Goal: Information Seeking & Learning: Learn about a topic

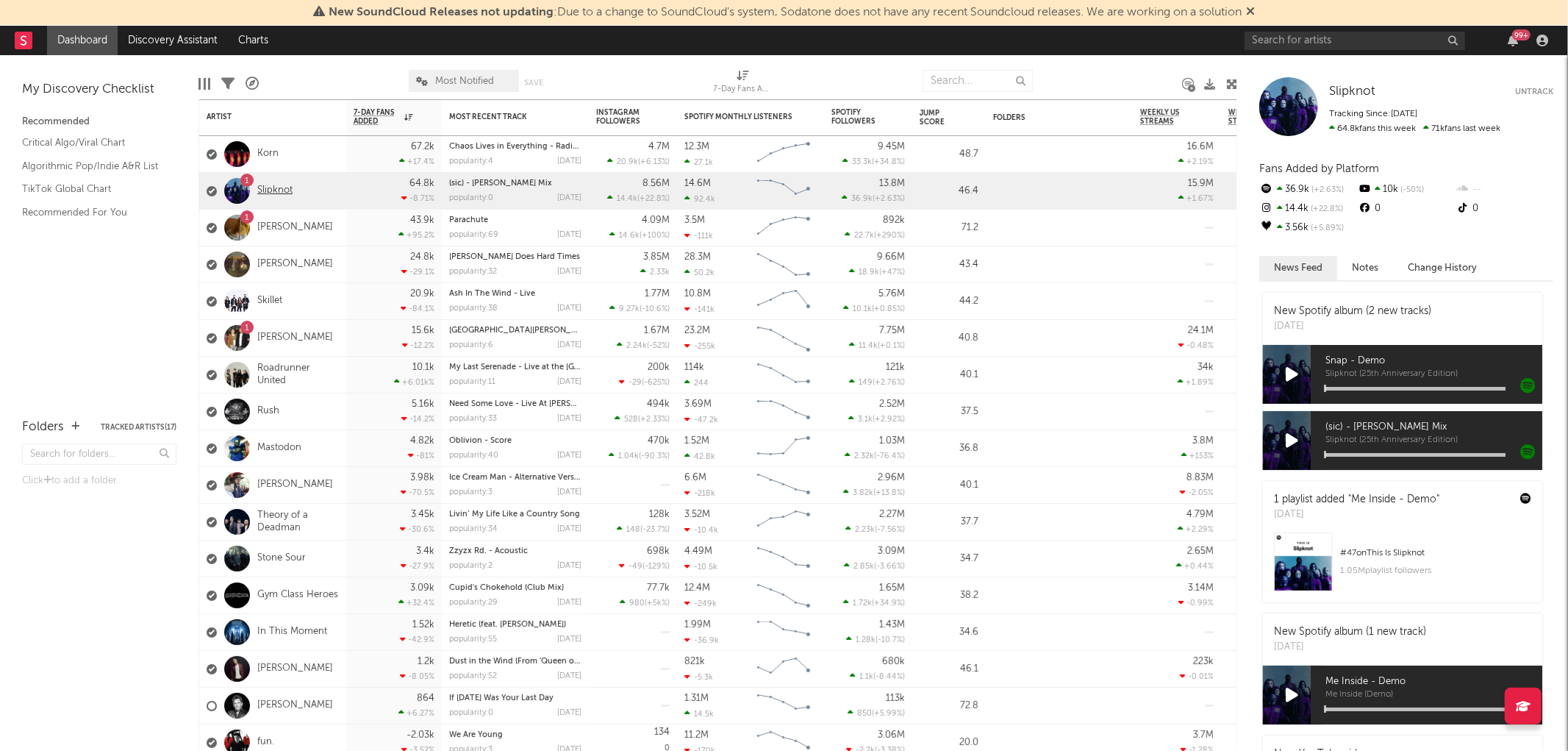
click at [280, 190] on link "Slipknot" at bounding box center [275, 190] width 35 height 13
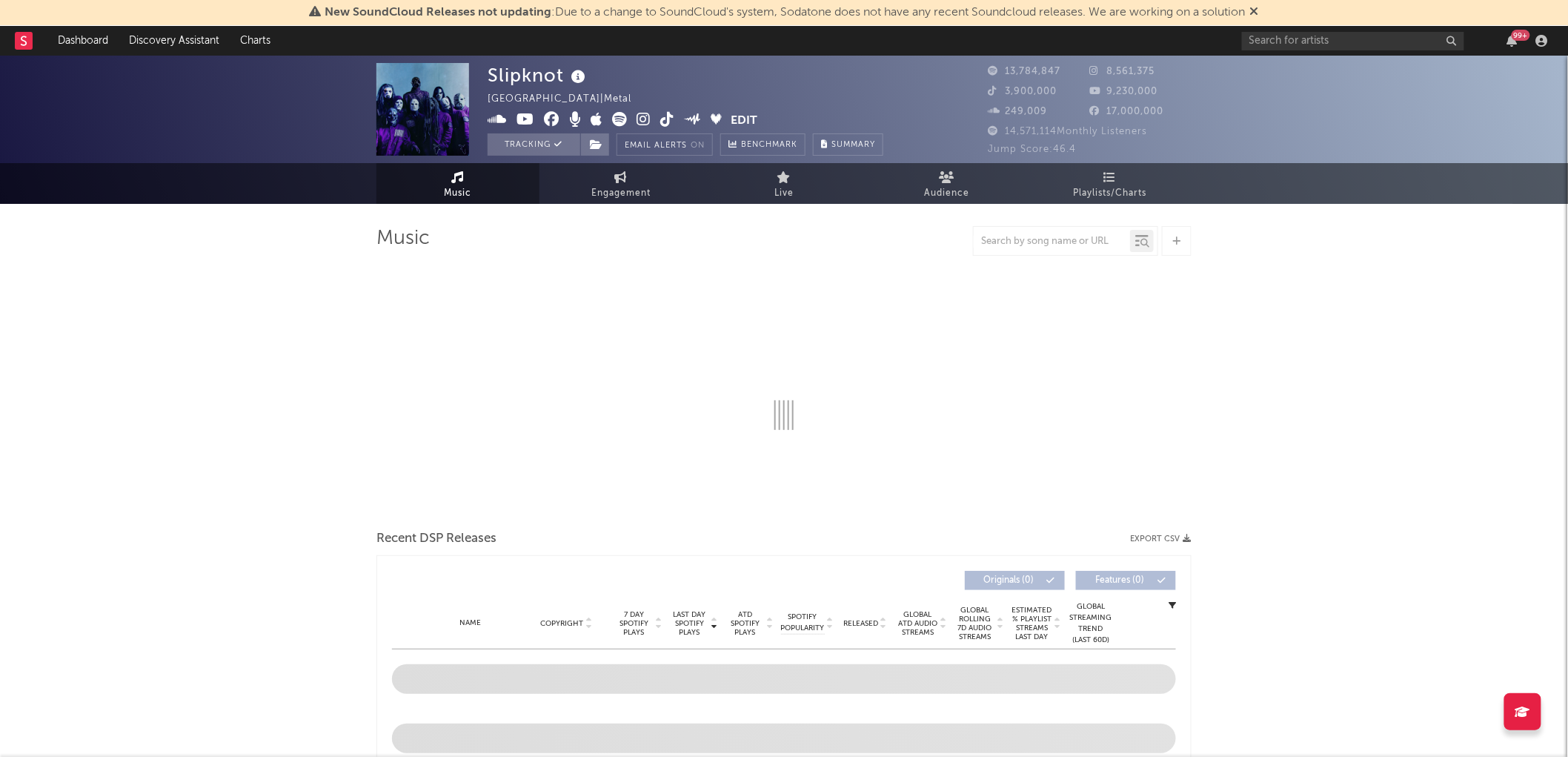
select select "6m"
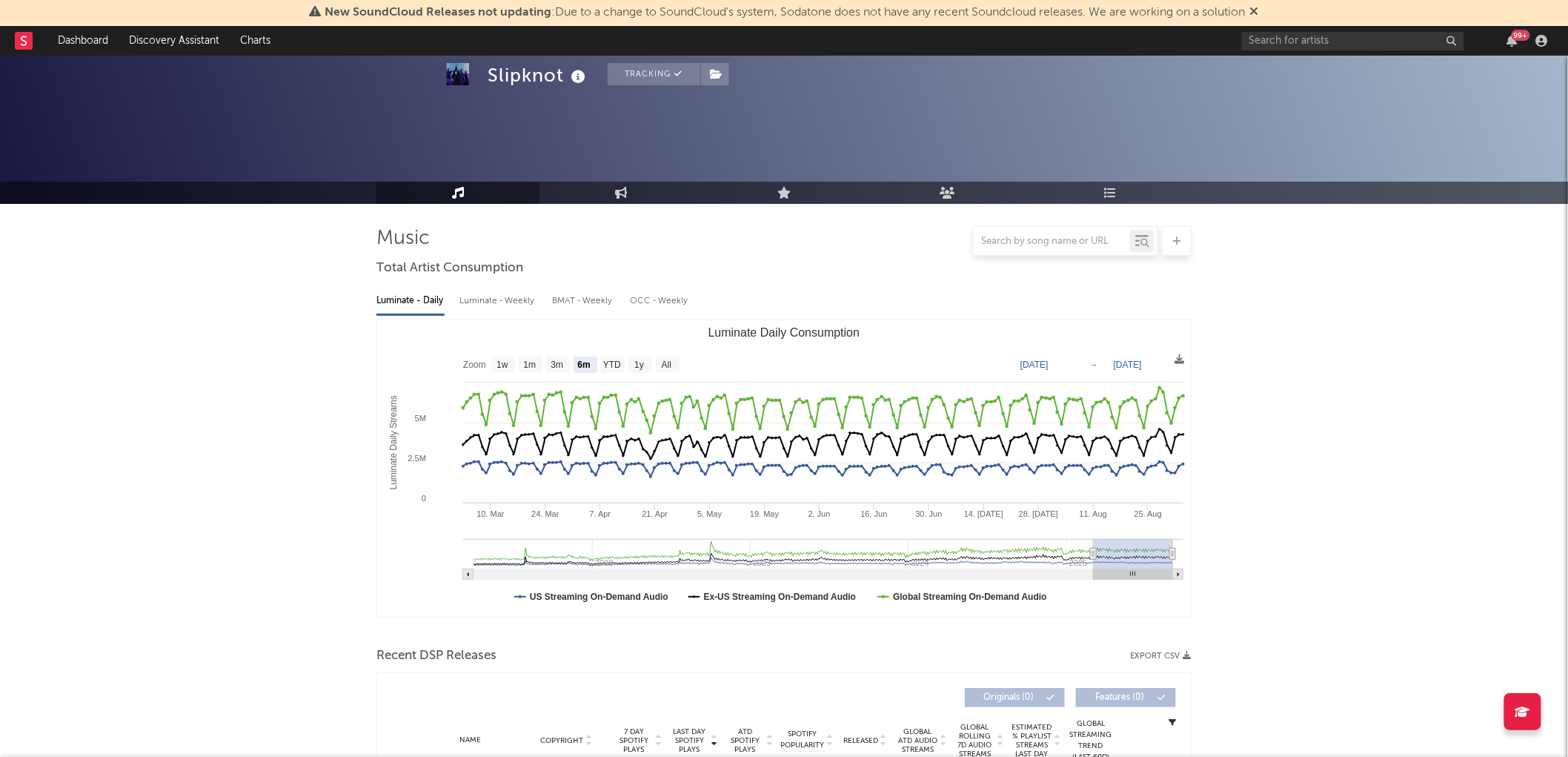
scroll to position [411, 0]
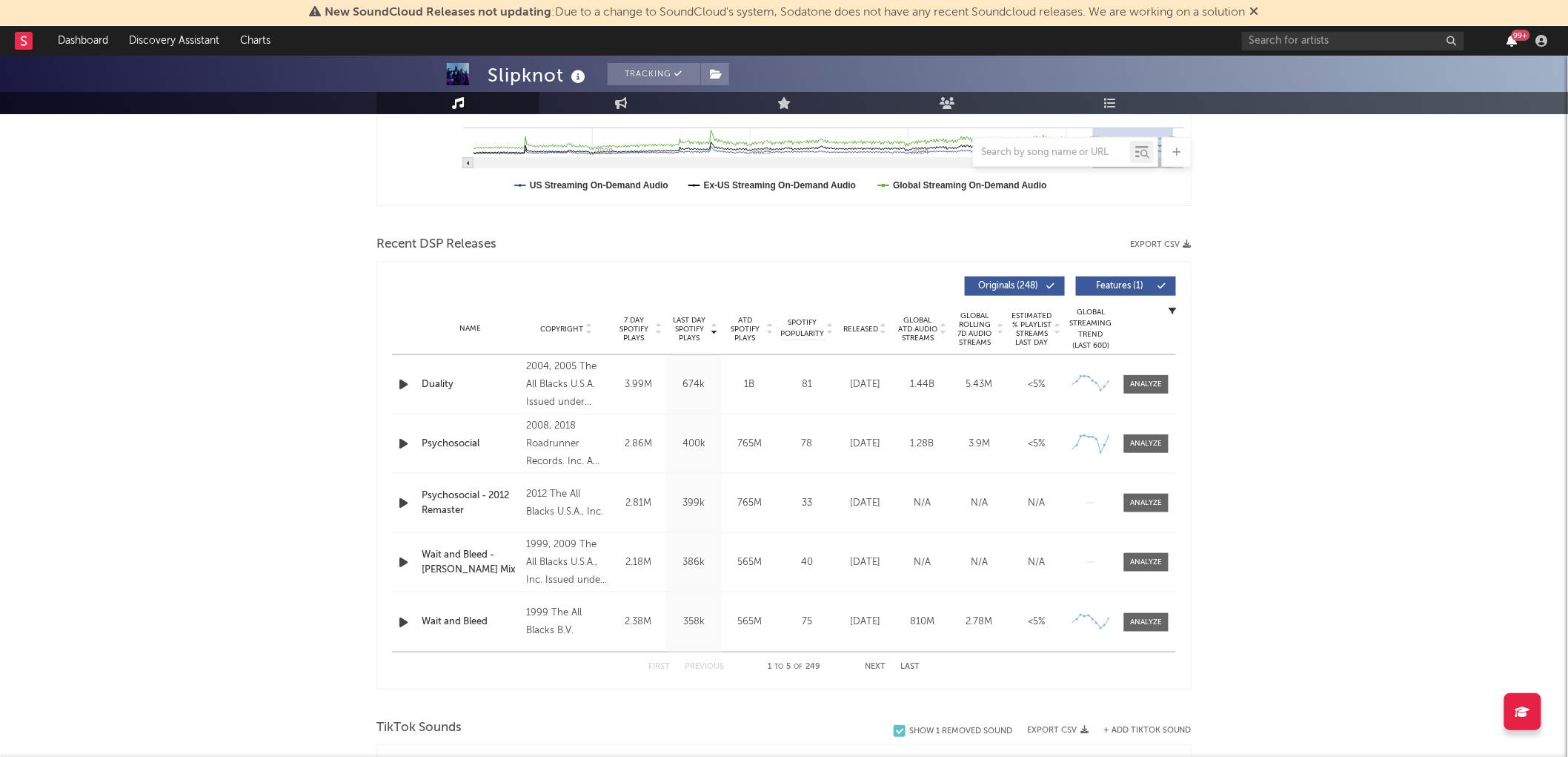
click at [1516, 42] on icon "button" at bounding box center [1512, 41] width 10 height 12
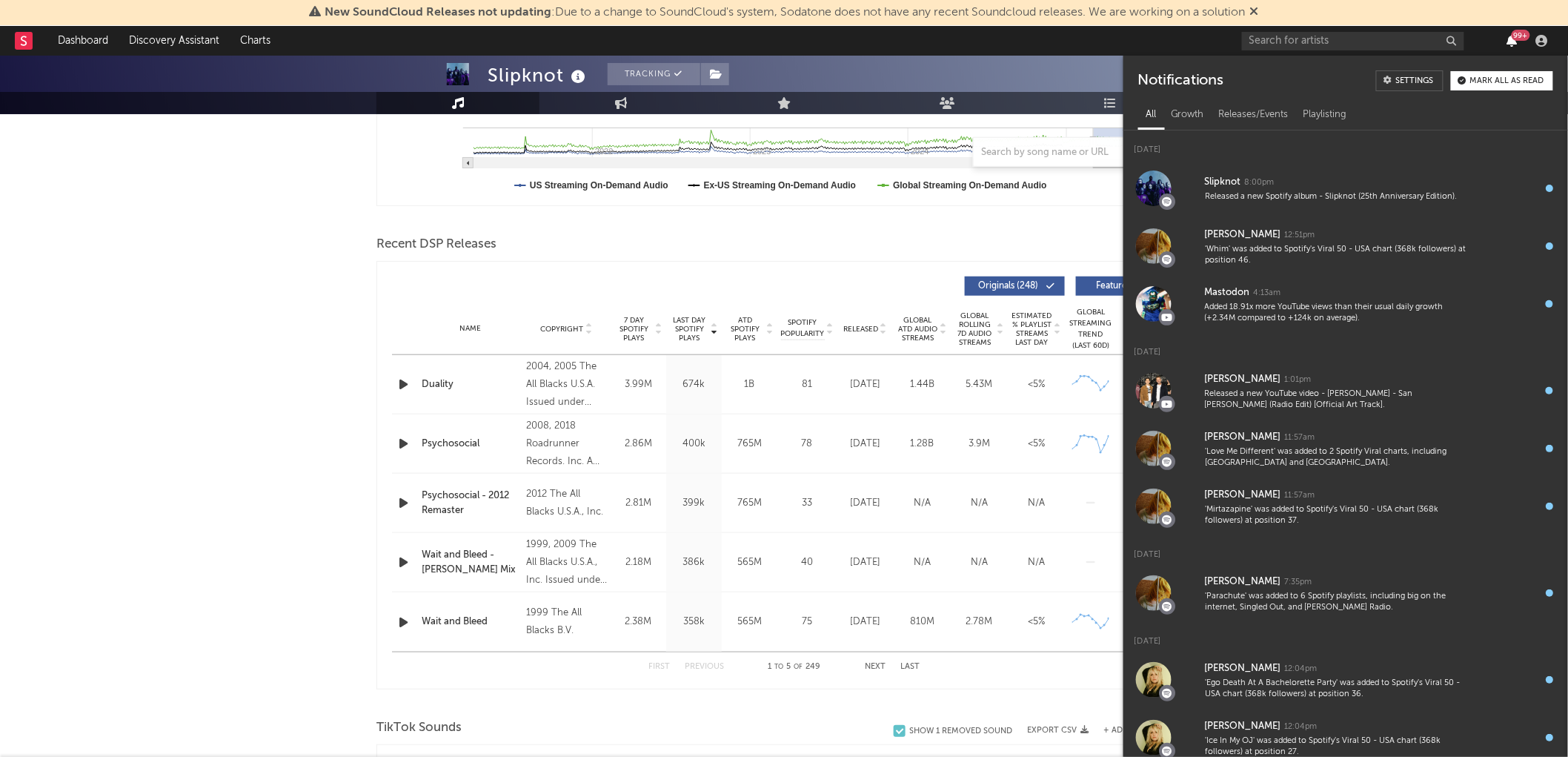
click at [1516, 42] on icon "button" at bounding box center [1512, 41] width 10 height 12
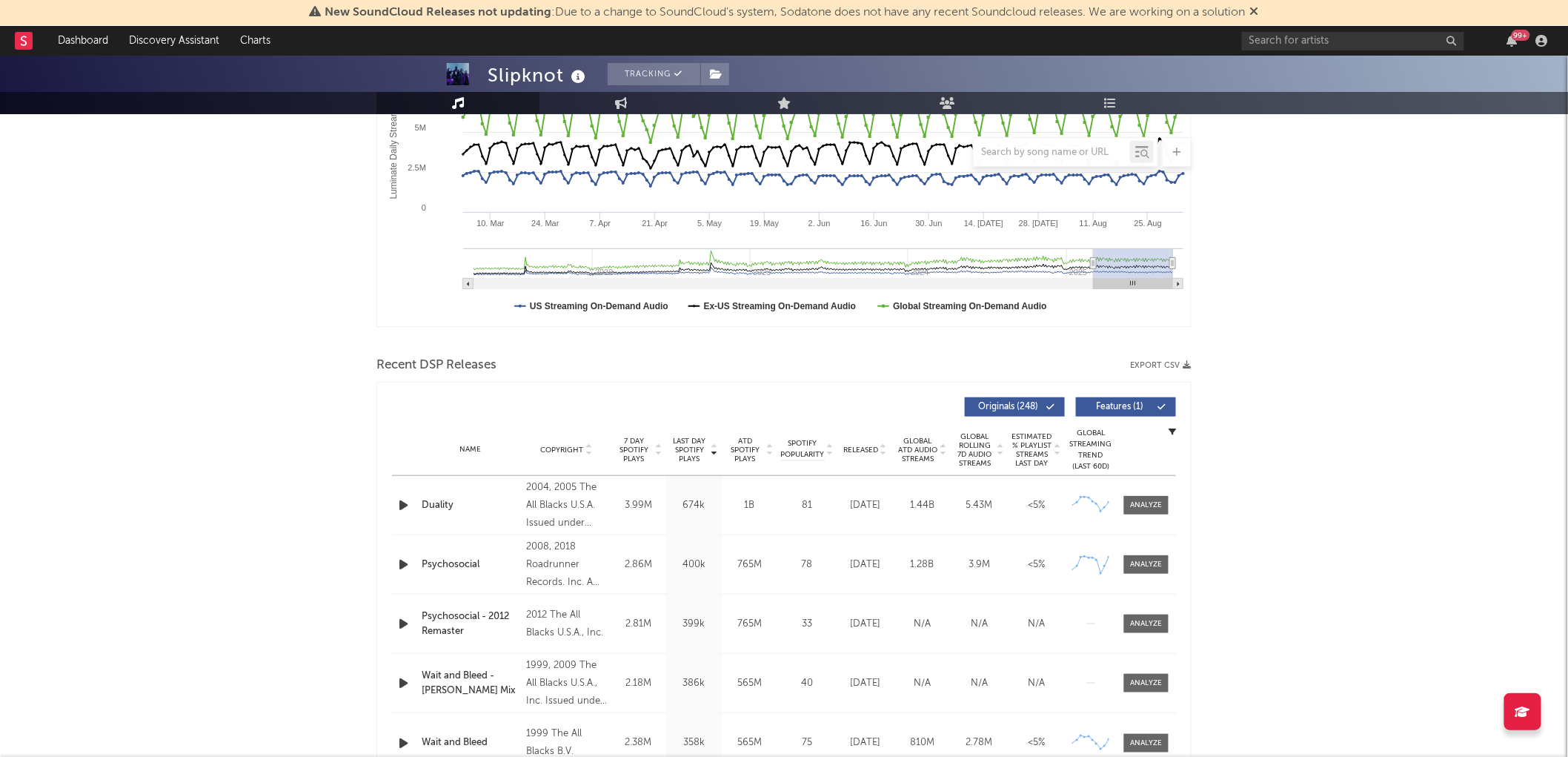
scroll to position [0, 0]
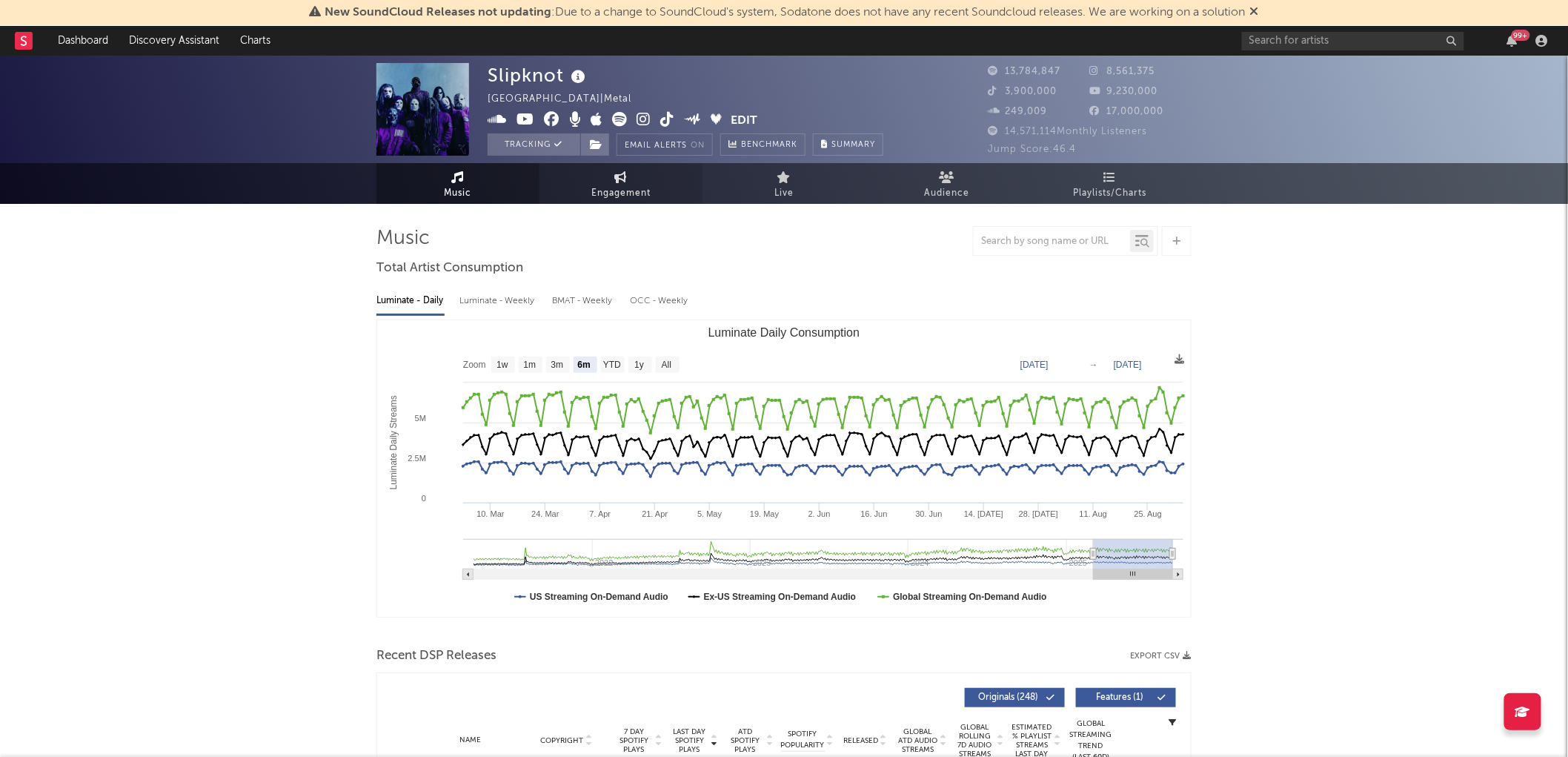
click at [578, 182] on link "Engagement" at bounding box center [621, 184] width 163 height 41
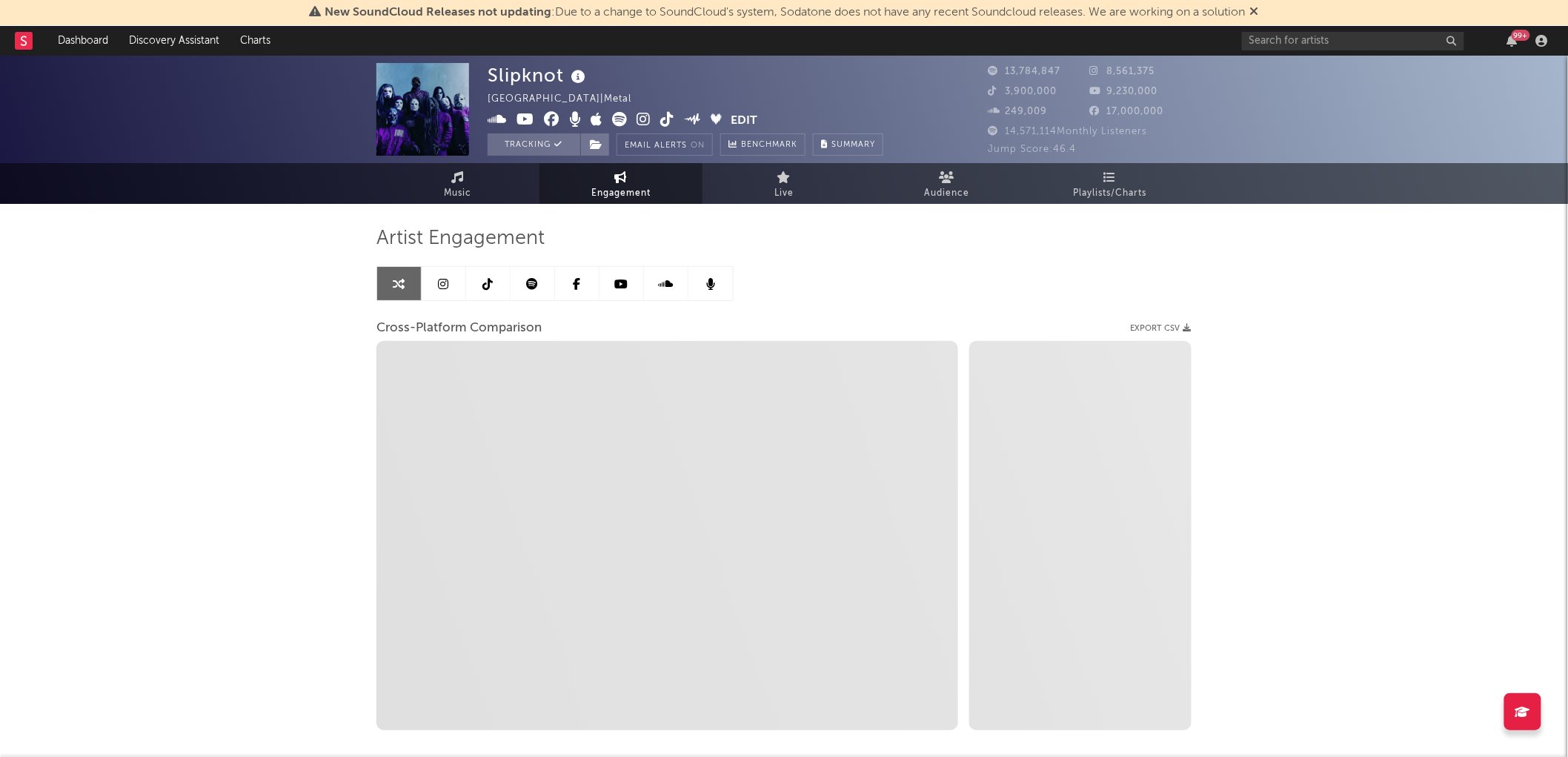
select select "1w"
click at [1101, 189] on span "Playlists/Charts" at bounding box center [1110, 193] width 74 height 18
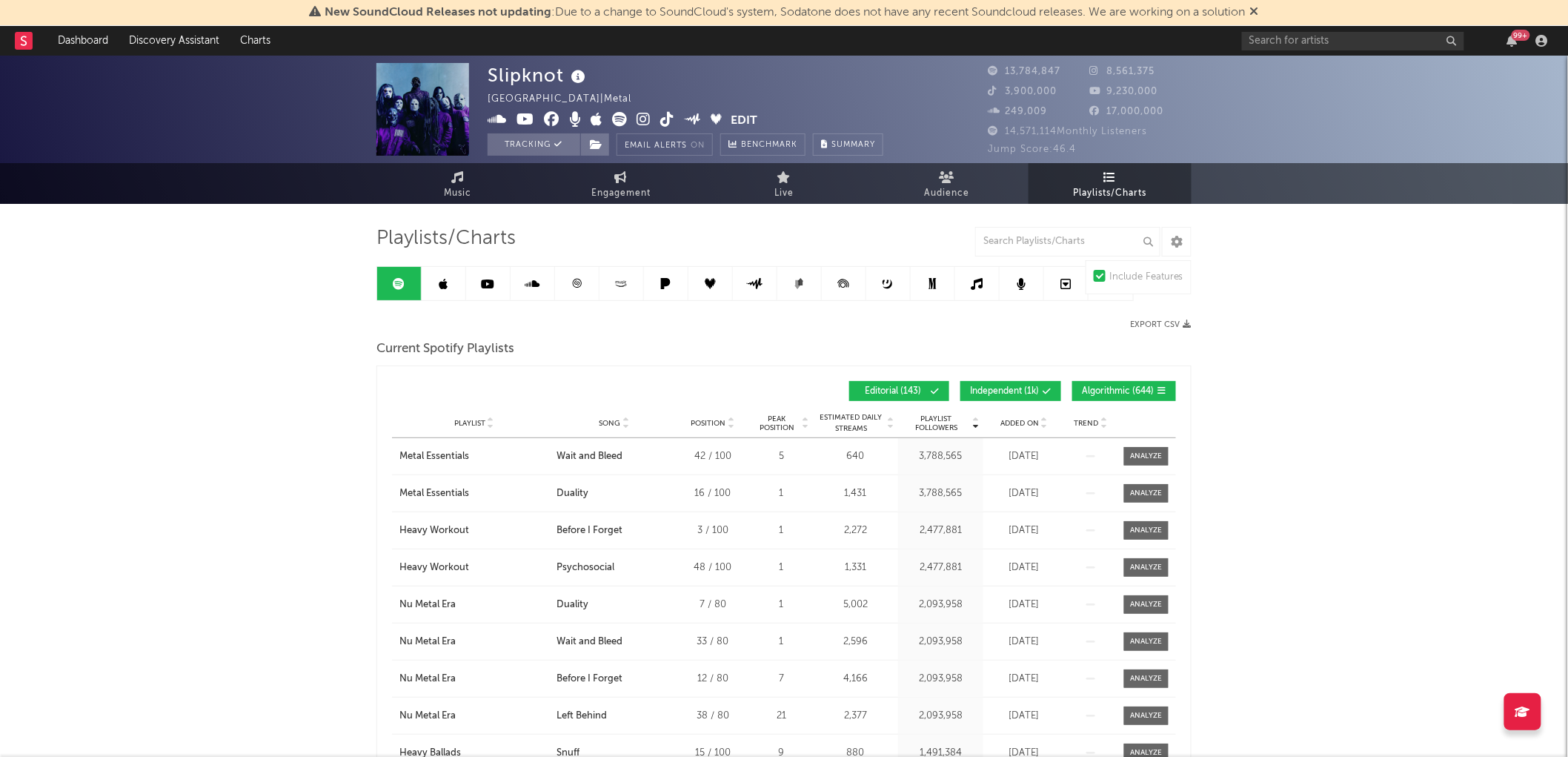
click at [1028, 421] on span "Added On" at bounding box center [1020, 423] width 39 height 9
click at [1030, 422] on span "Added On" at bounding box center [1020, 423] width 39 height 9
click at [608, 458] on div "(sic) - [PERSON_NAME] Mix" at bounding box center [614, 457] width 116 height 15
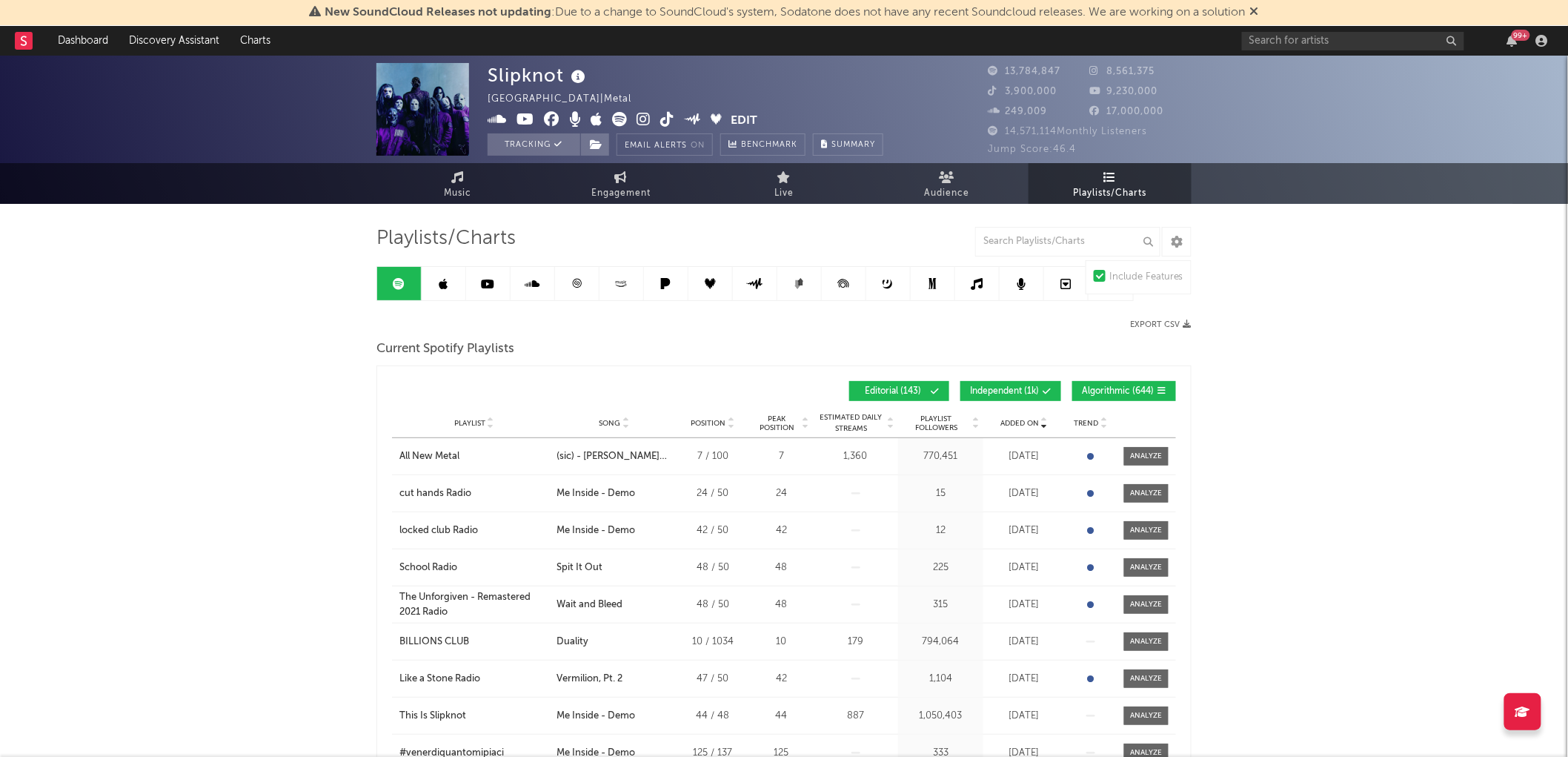
click at [446, 272] on link at bounding box center [444, 283] width 45 height 33
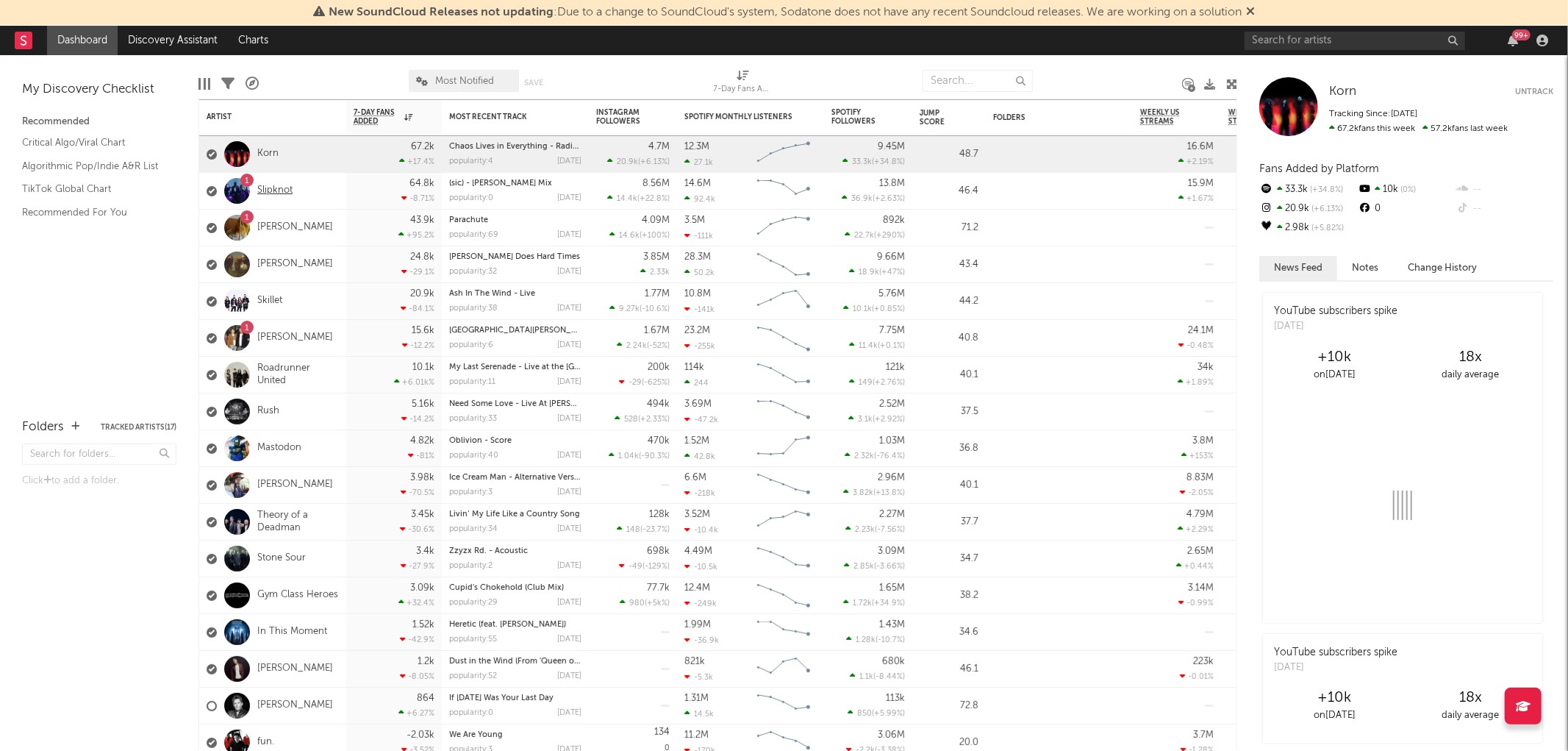
click at [281, 191] on link "Slipknot" at bounding box center [275, 190] width 35 height 13
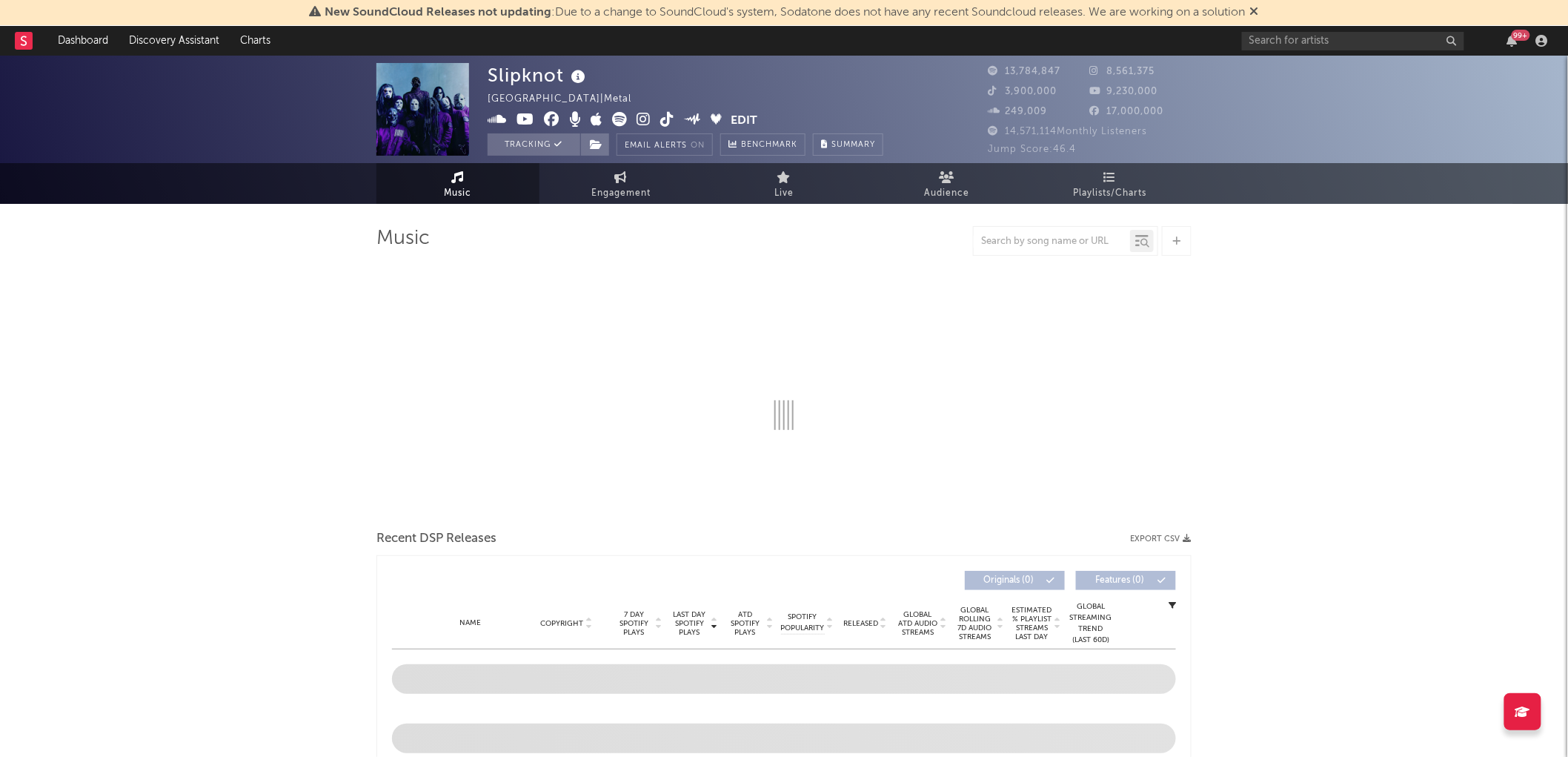
select select "6m"
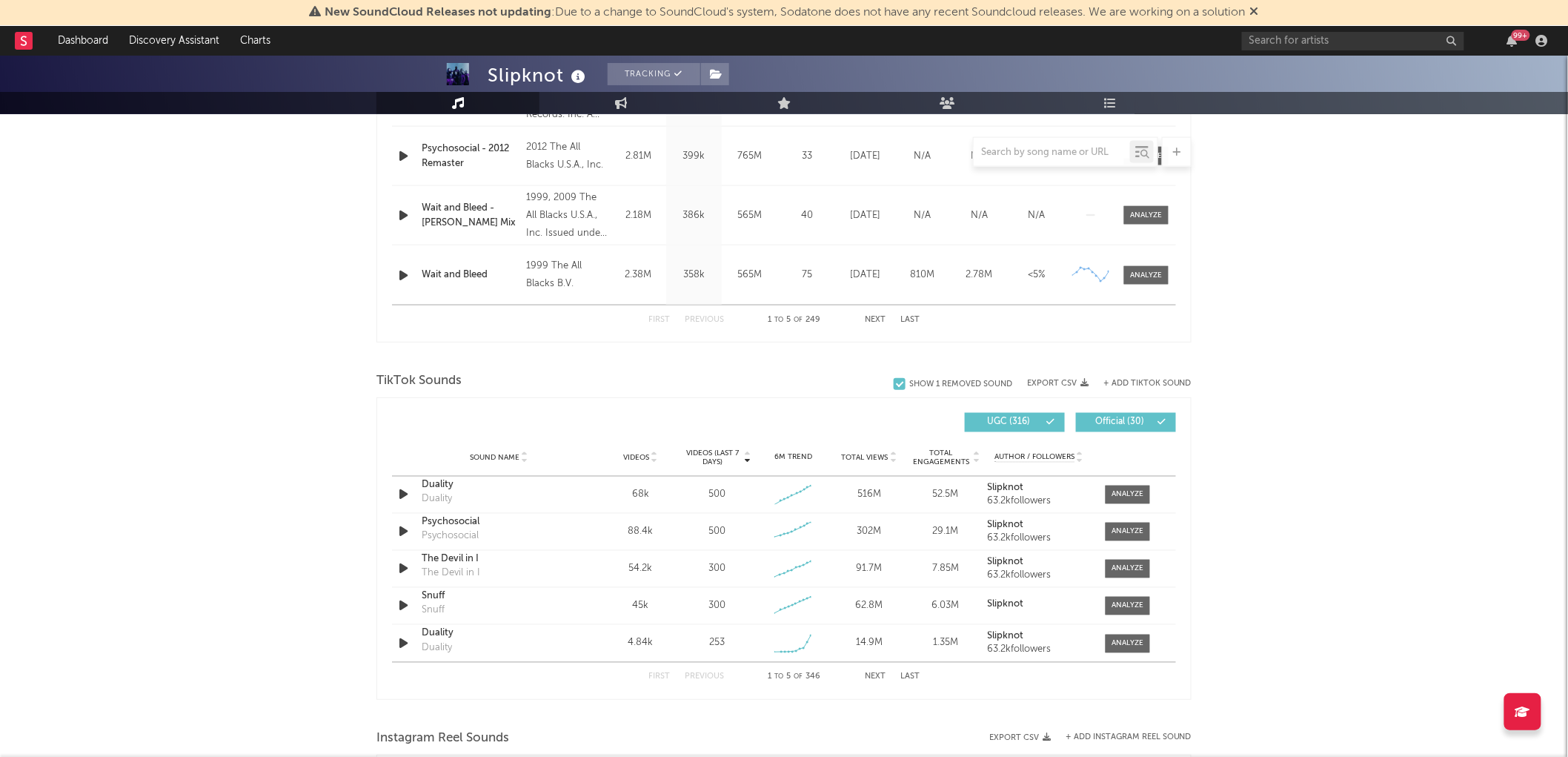
scroll to position [823, 0]
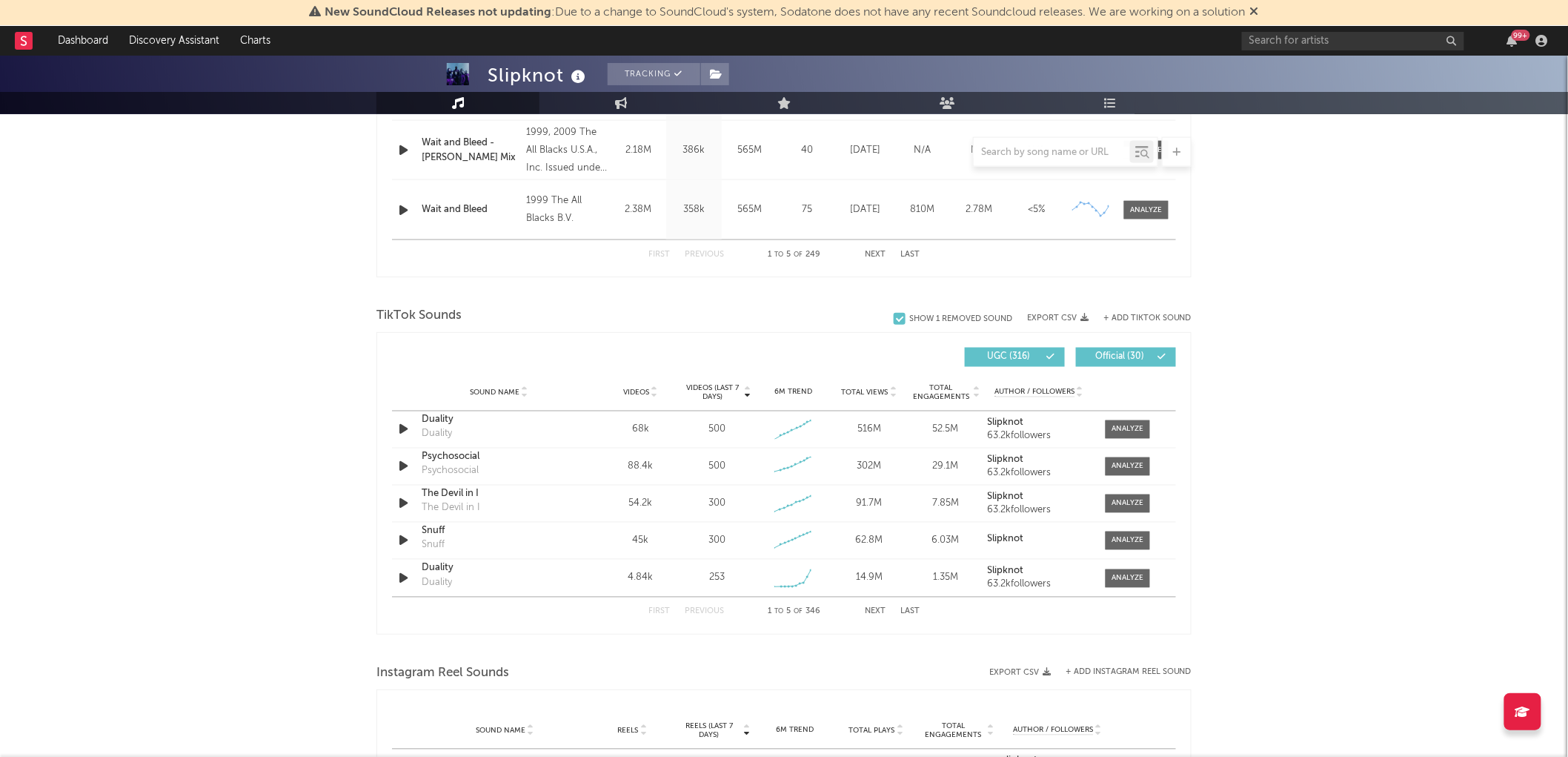
click at [1511, 33] on div "99 +" at bounding box center [1398, 41] width 311 height 30
click at [1512, 33] on div "99 +" at bounding box center [1521, 35] width 19 height 11
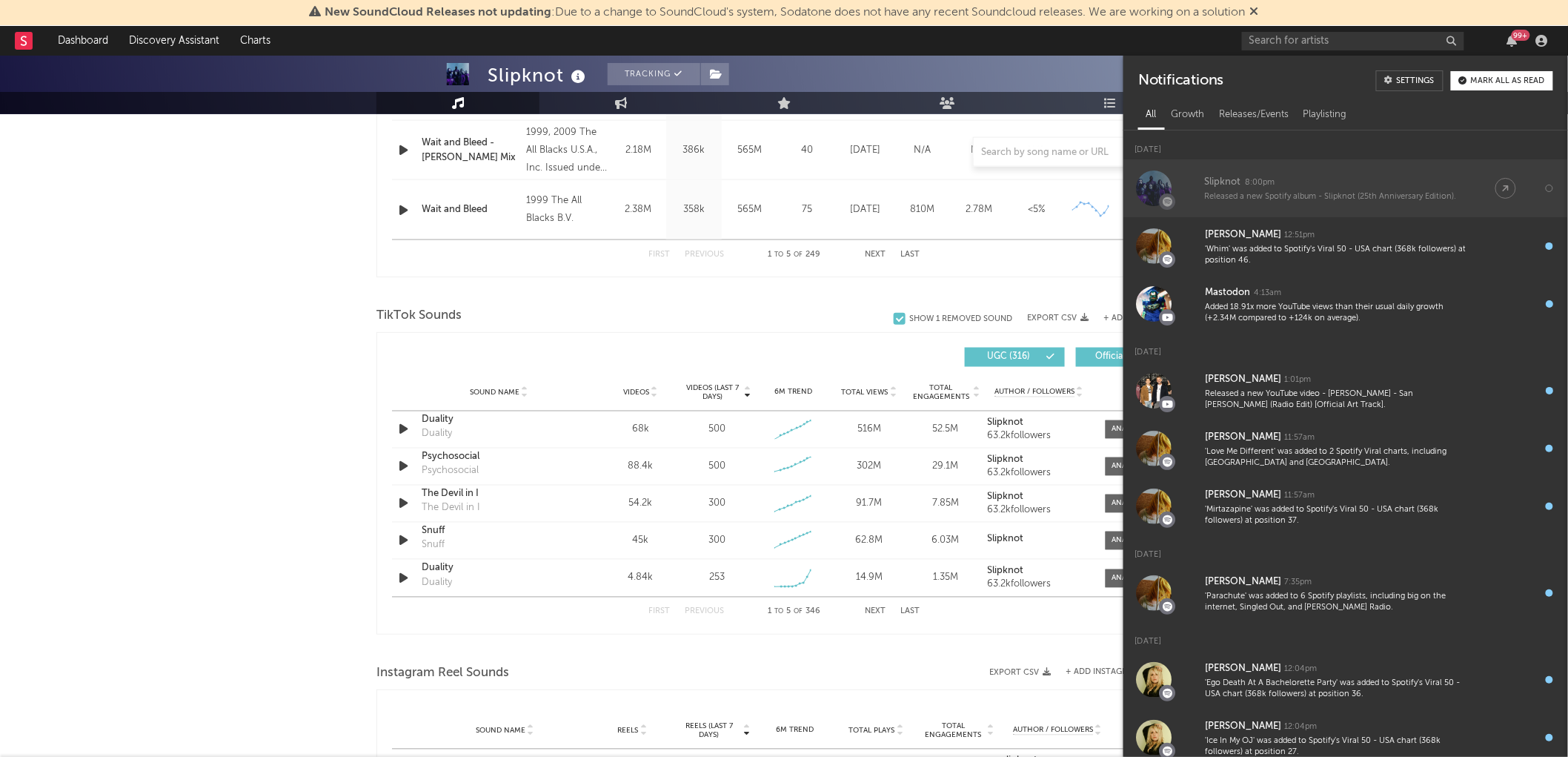
click at [1357, 180] on div "Slipknot 8:00pm" at bounding box center [1335, 182] width 260 height 18
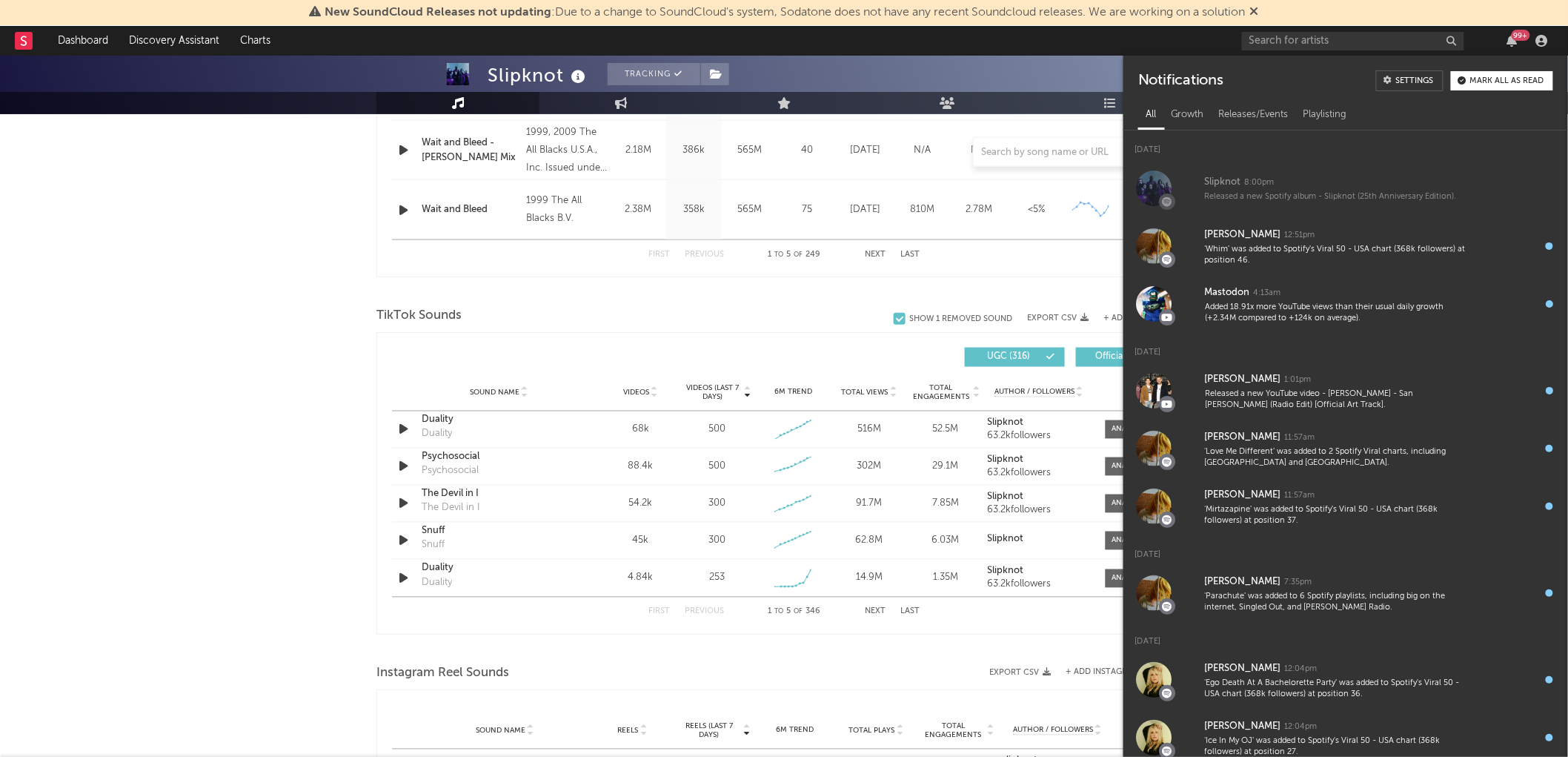
click at [243, 137] on div "Slipknot Tracking [GEOGRAPHIC_DATA] | Metal Edit Tracking Email Alerts On Bench…" at bounding box center [784, 351] width 1568 height 2239
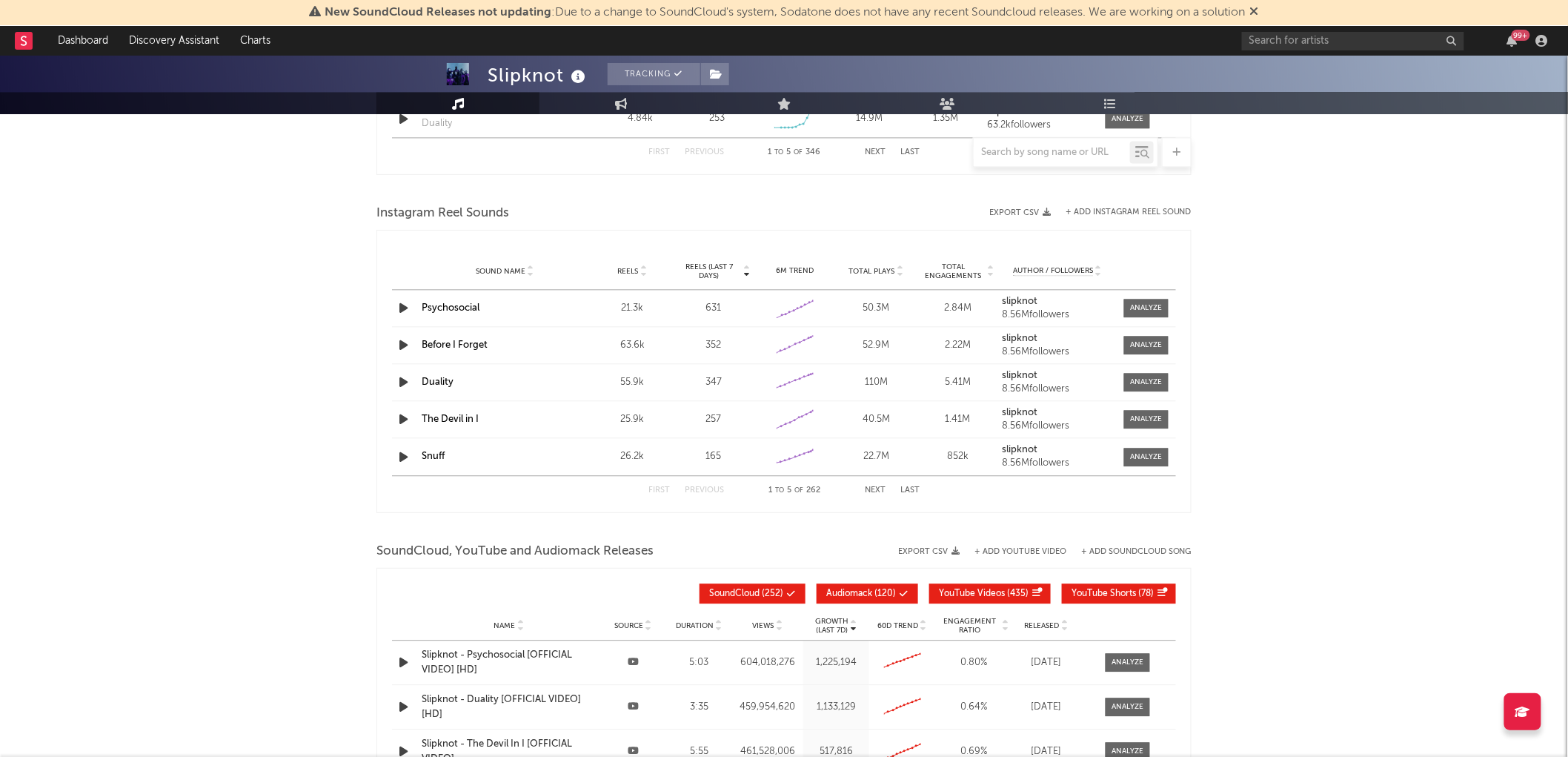
scroll to position [1538, 0]
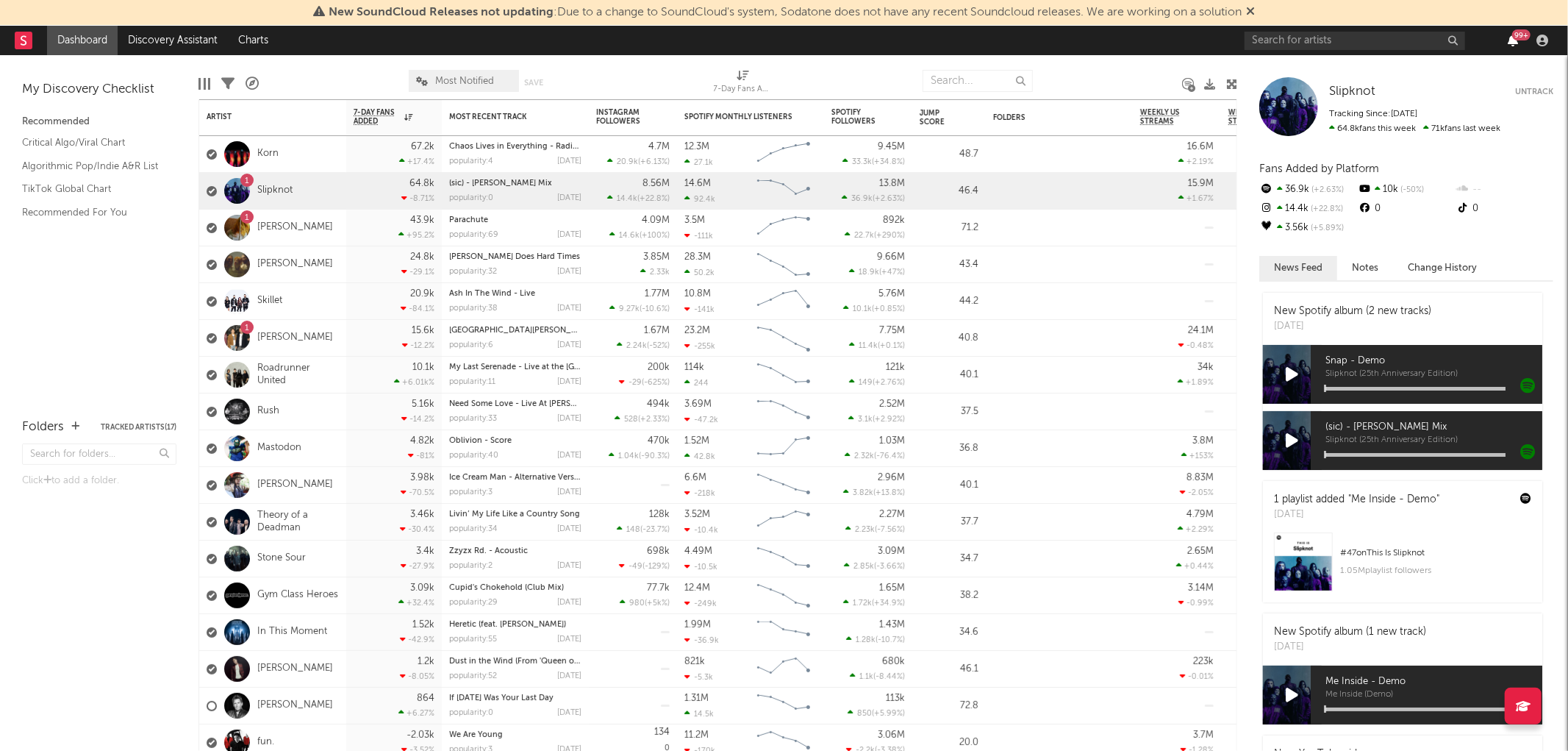
click at [1514, 39] on icon "button" at bounding box center [1513, 40] width 10 height 12
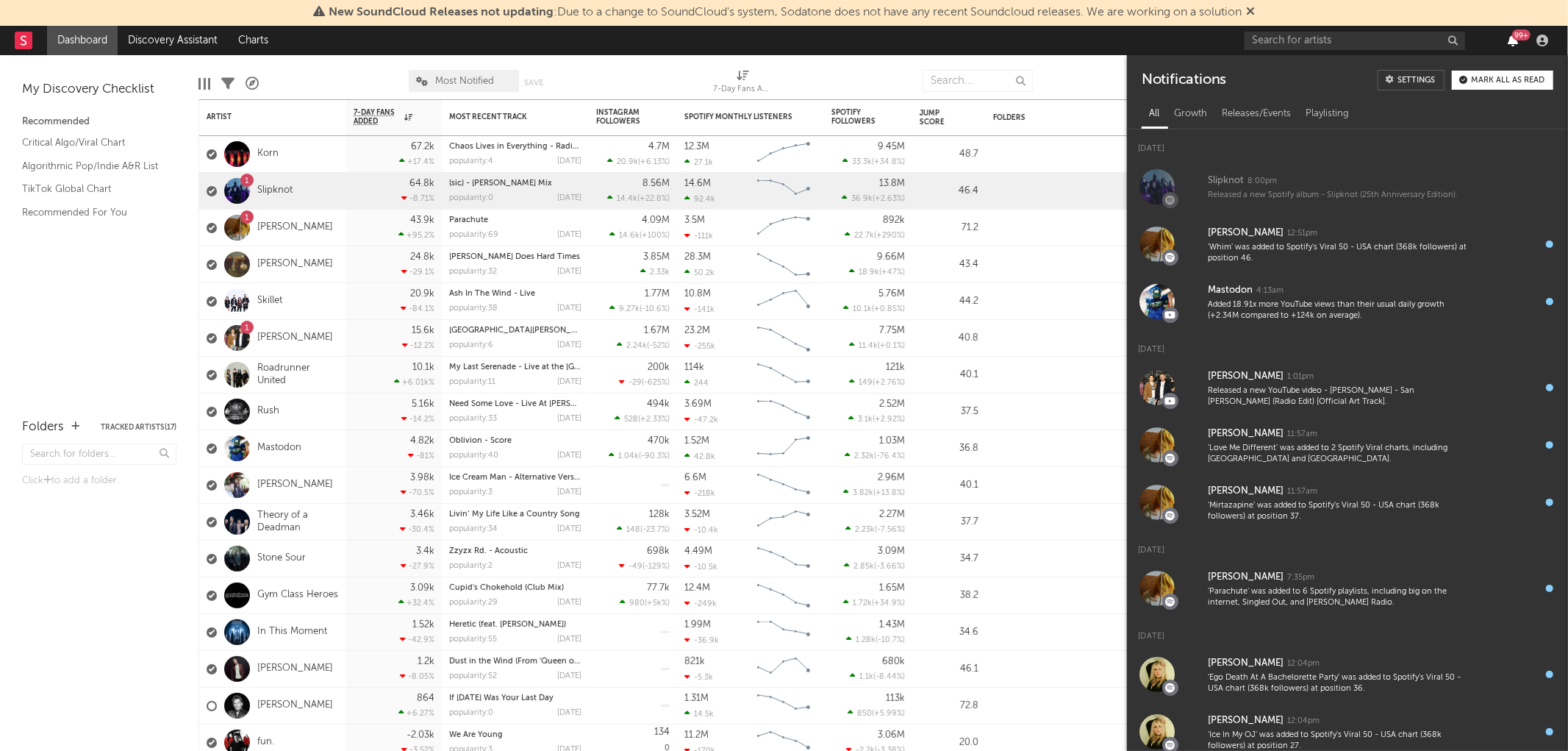
click at [1514, 39] on icon "button" at bounding box center [1513, 40] width 10 height 12
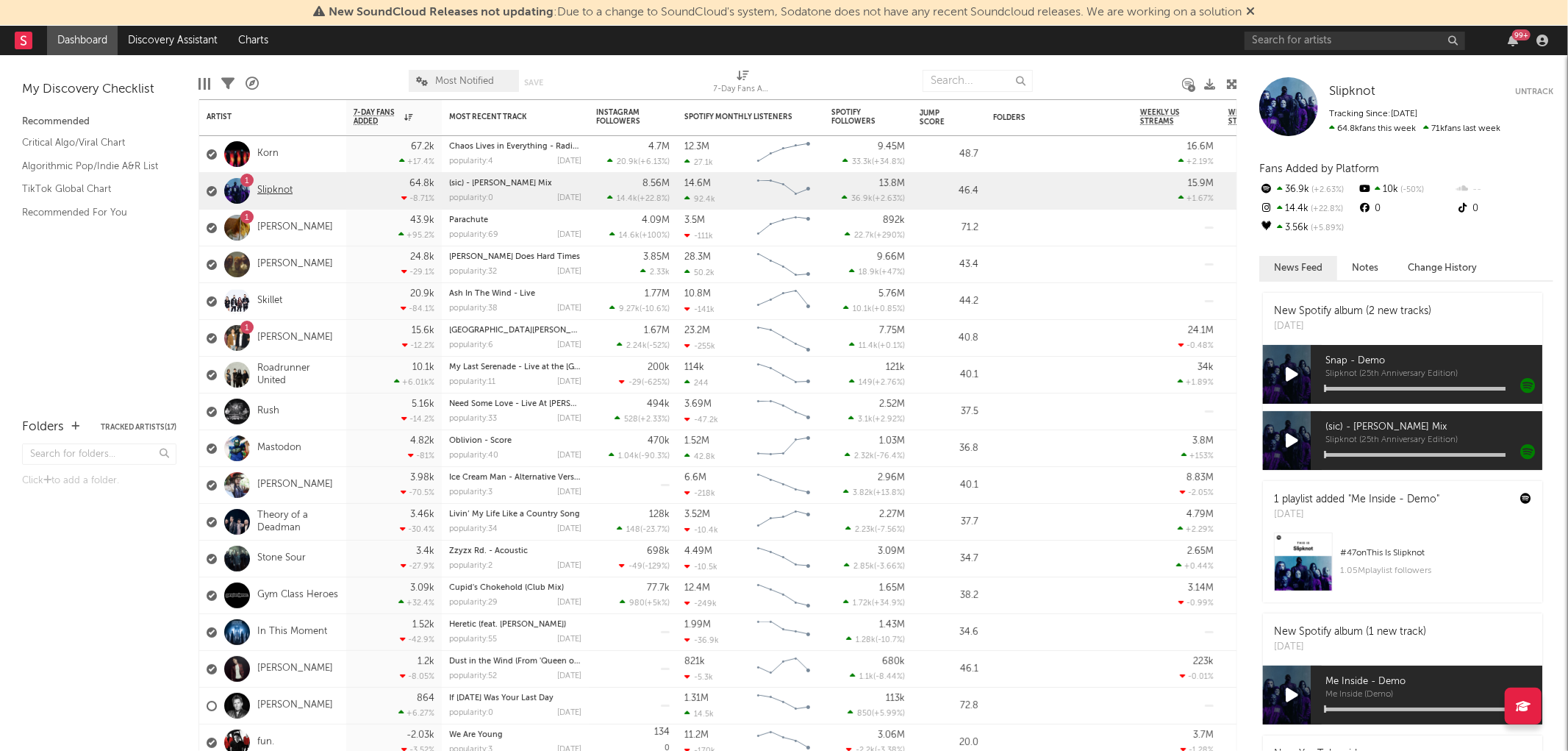
click at [282, 194] on link "Slipknot" at bounding box center [275, 190] width 35 height 13
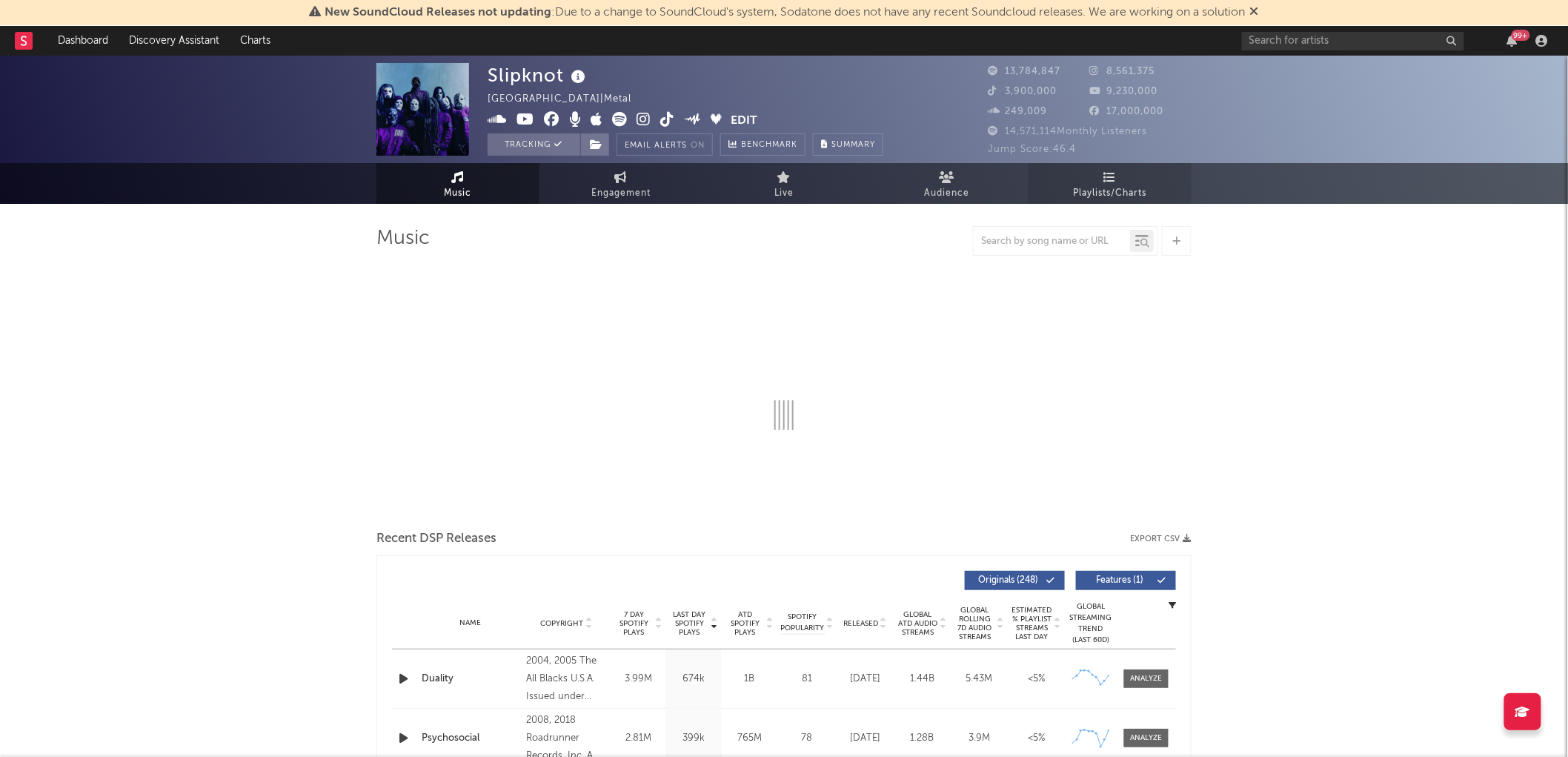
click at [1114, 176] on icon at bounding box center [1110, 177] width 13 height 12
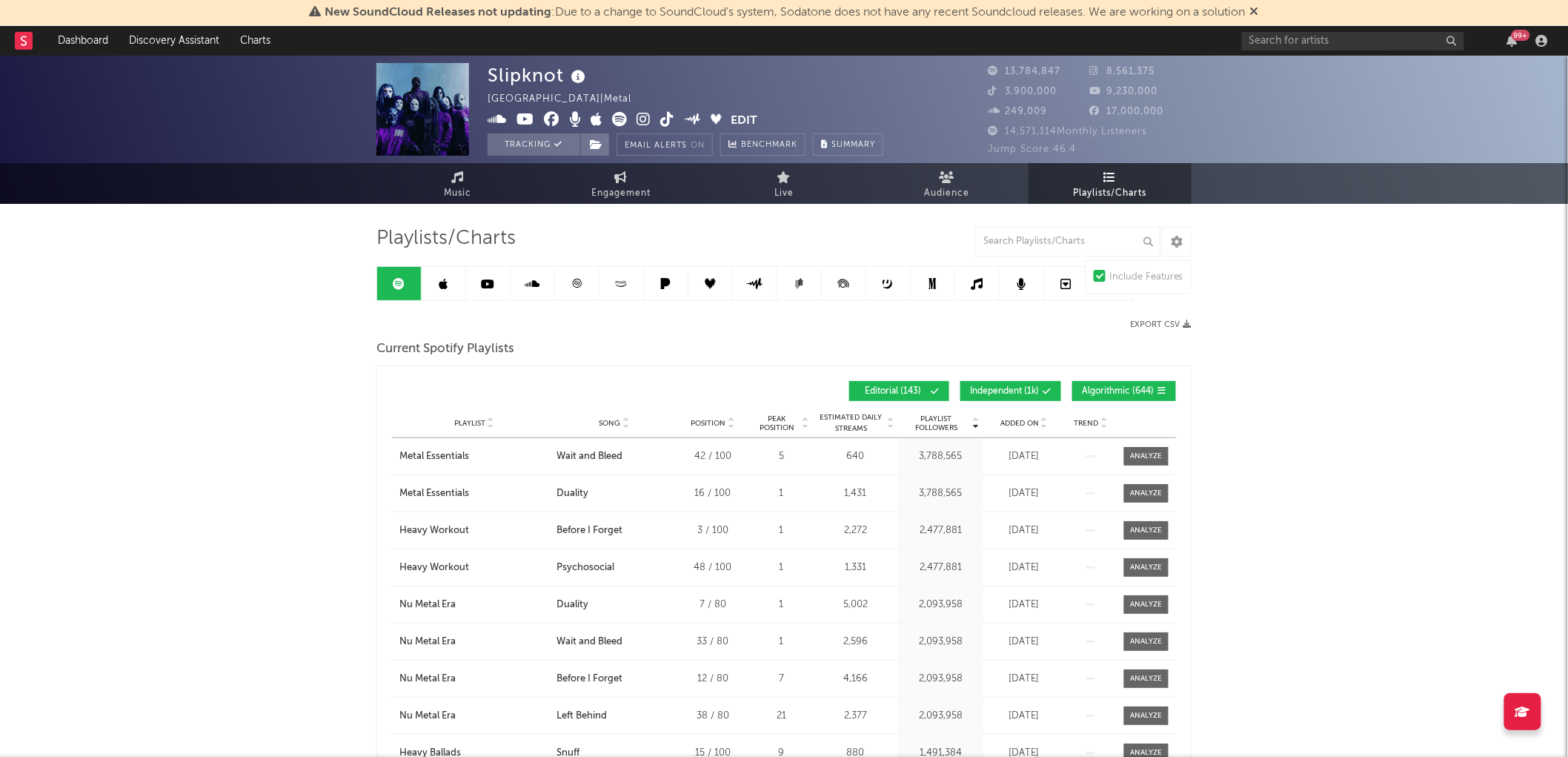
click at [1021, 381] on button "Independent ( 1k )" at bounding box center [1011, 391] width 101 height 20
click at [1132, 394] on span "Algorithmic ( 644 )" at bounding box center [1117, 391] width 72 height 9
click at [1031, 419] on span "Added On" at bounding box center [1020, 423] width 39 height 9
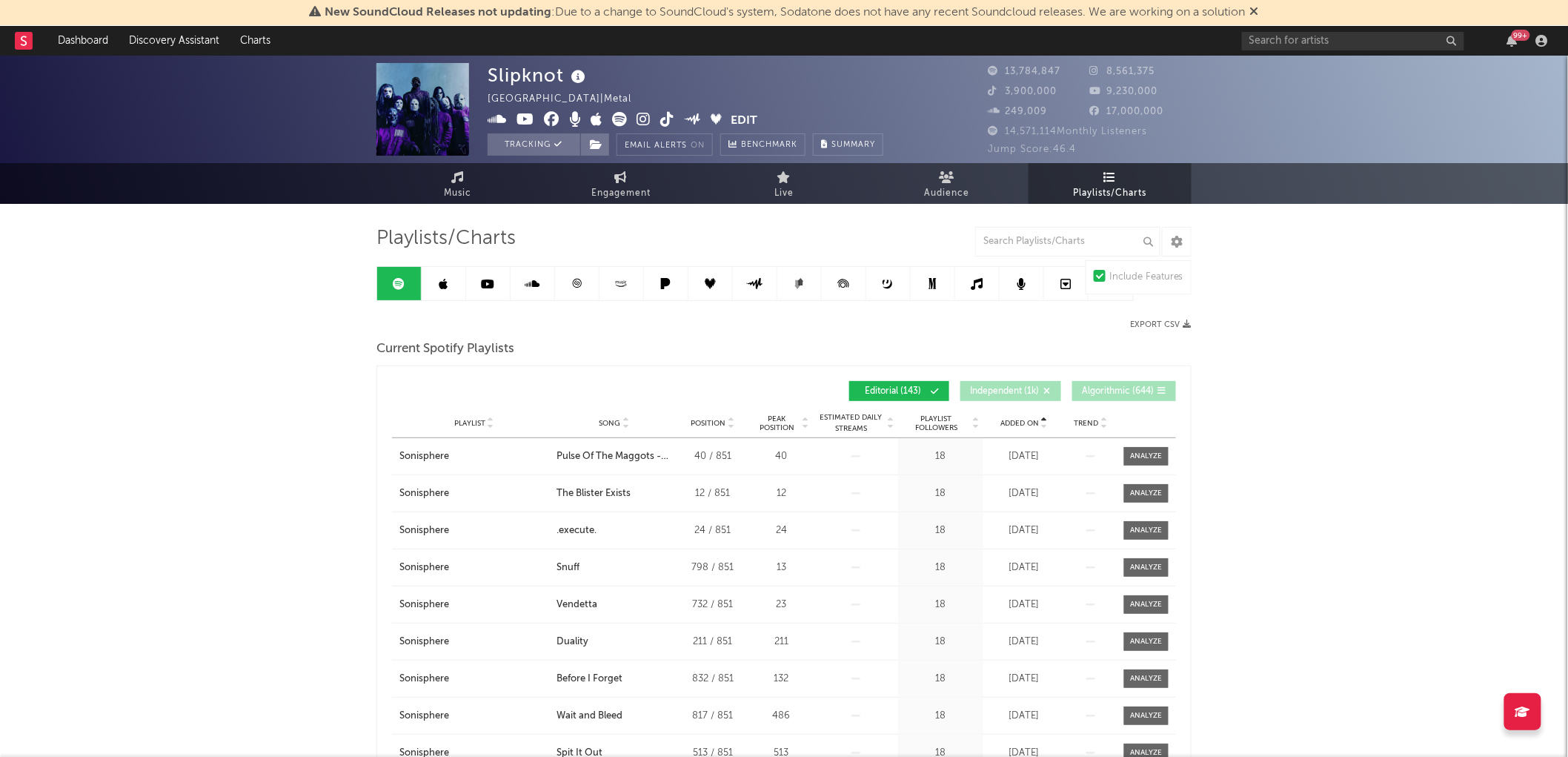
click at [1031, 419] on span "Added On" at bounding box center [1020, 423] width 39 height 9
click at [482, 274] on link at bounding box center [488, 283] width 45 height 33
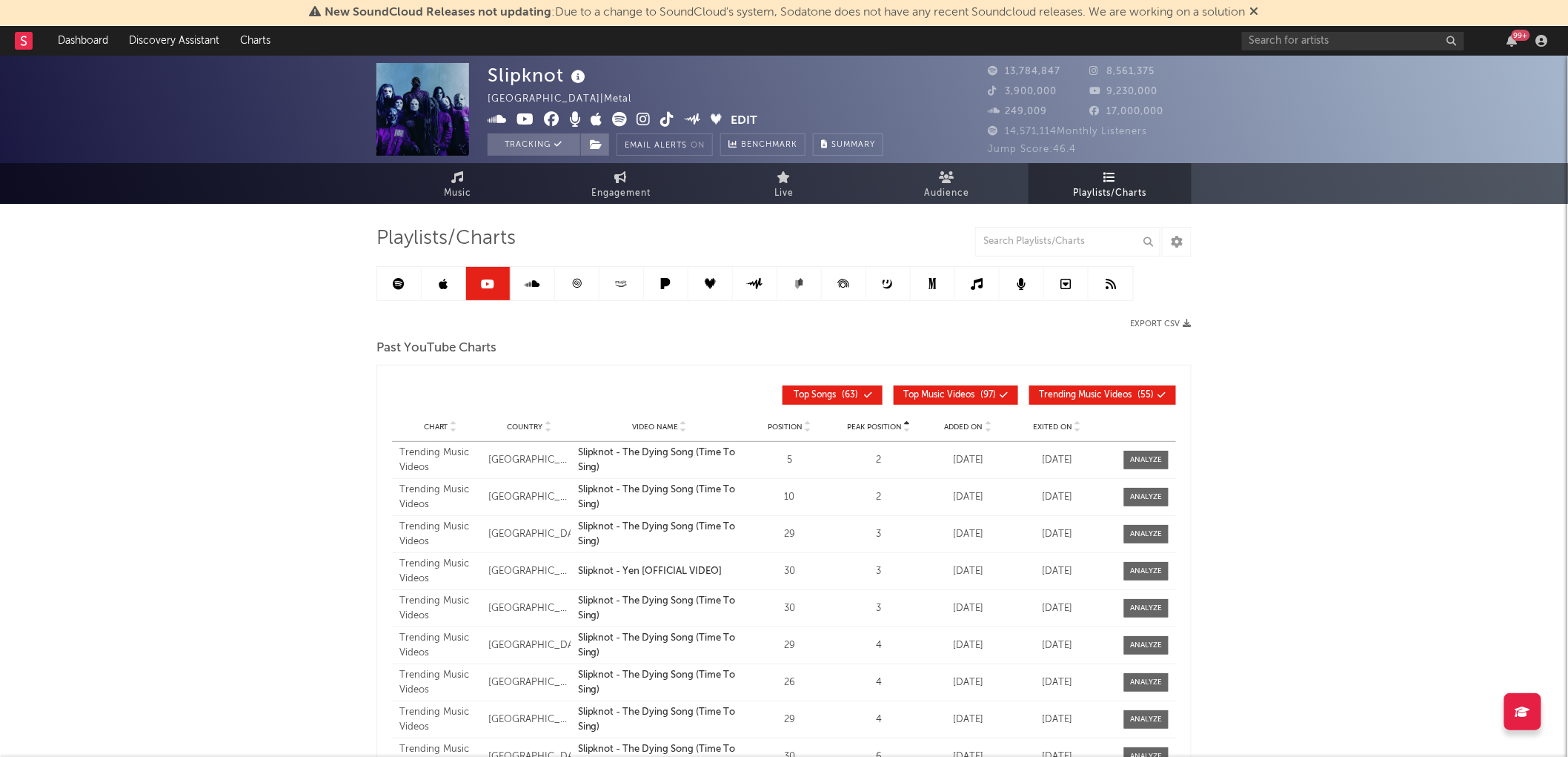
click at [445, 280] on icon at bounding box center [444, 284] width 9 height 12
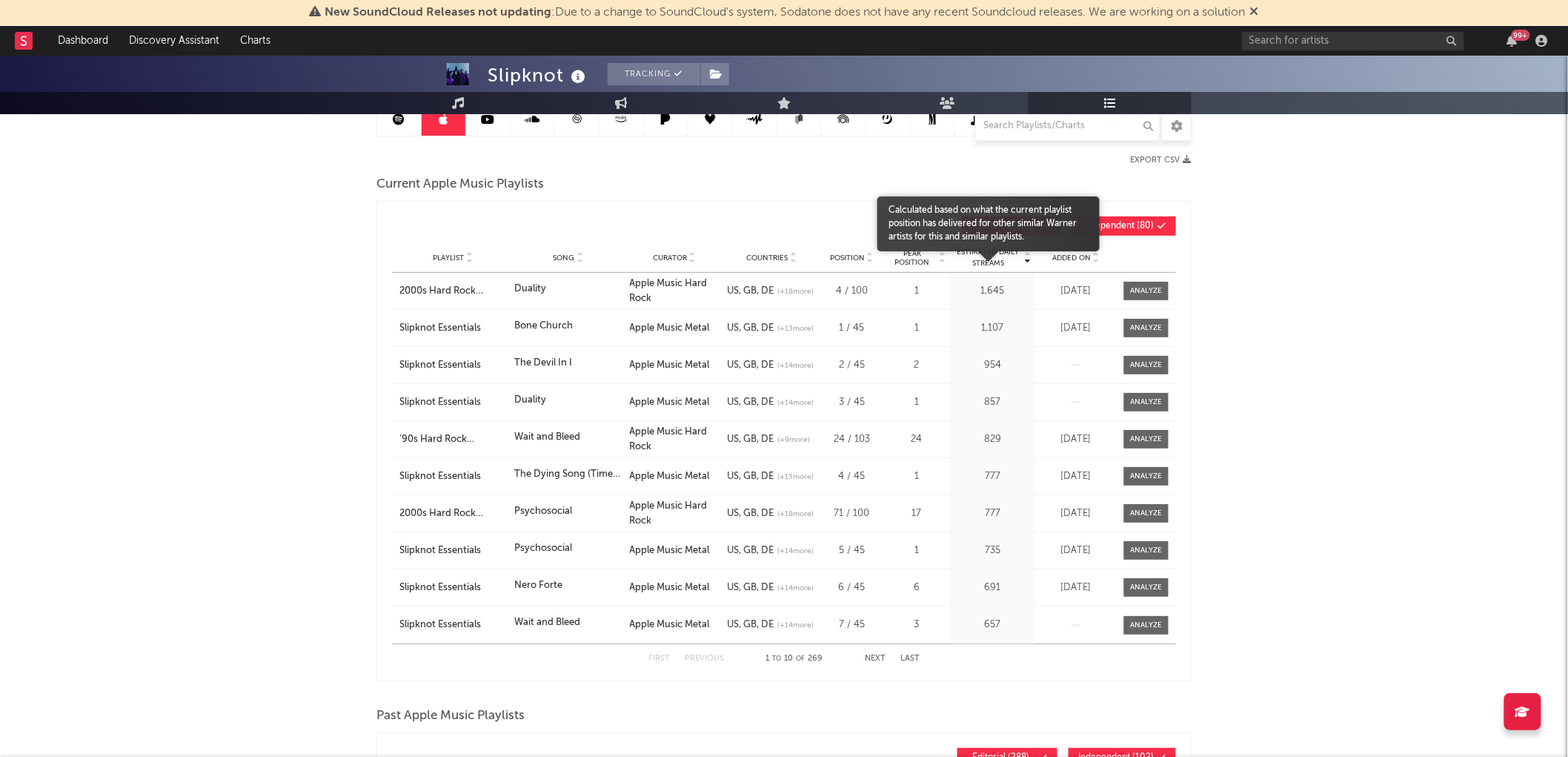
scroll to position [82, 0]
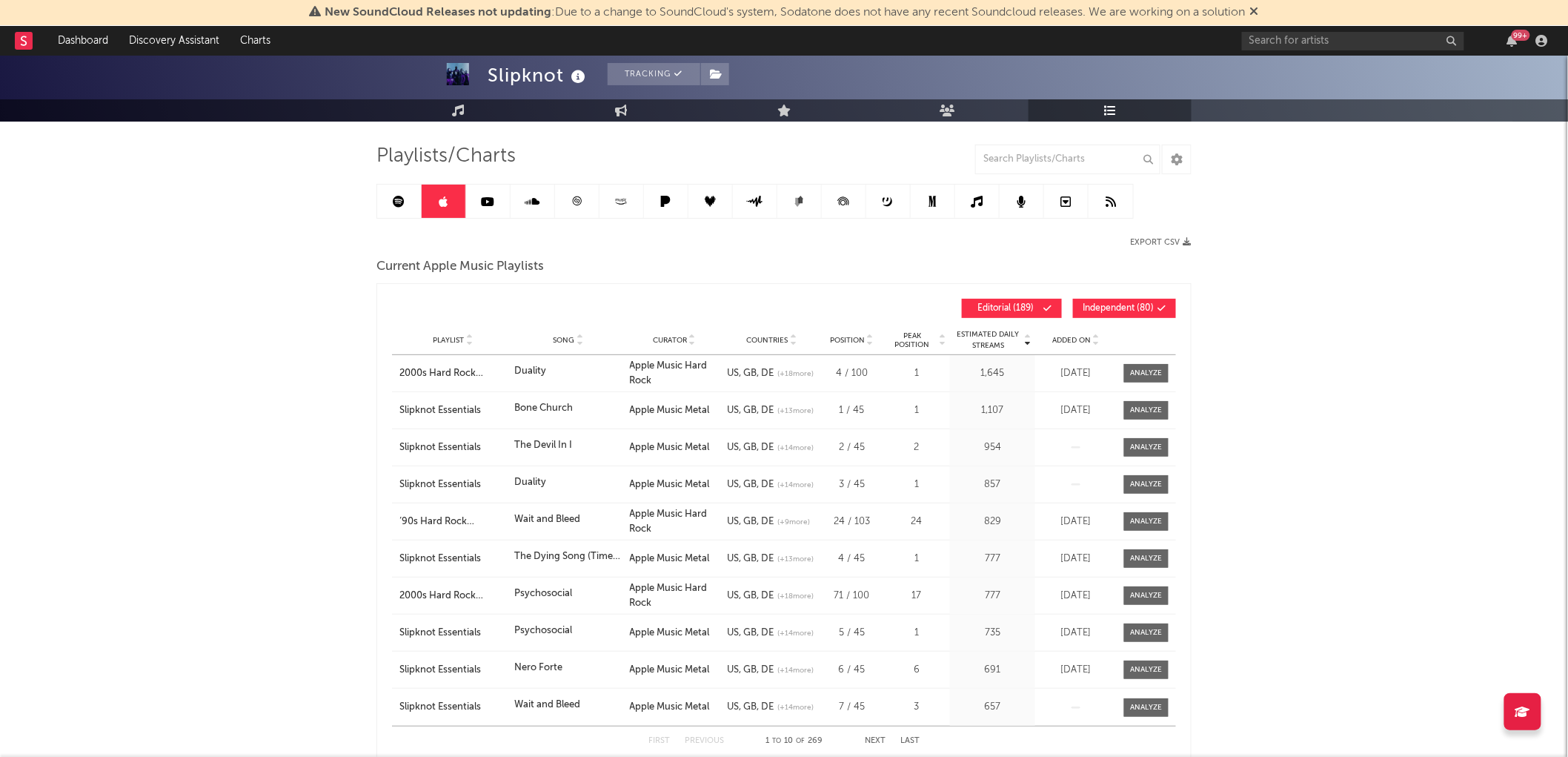
click at [1092, 338] on div at bounding box center [1095, 339] width 9 height 11
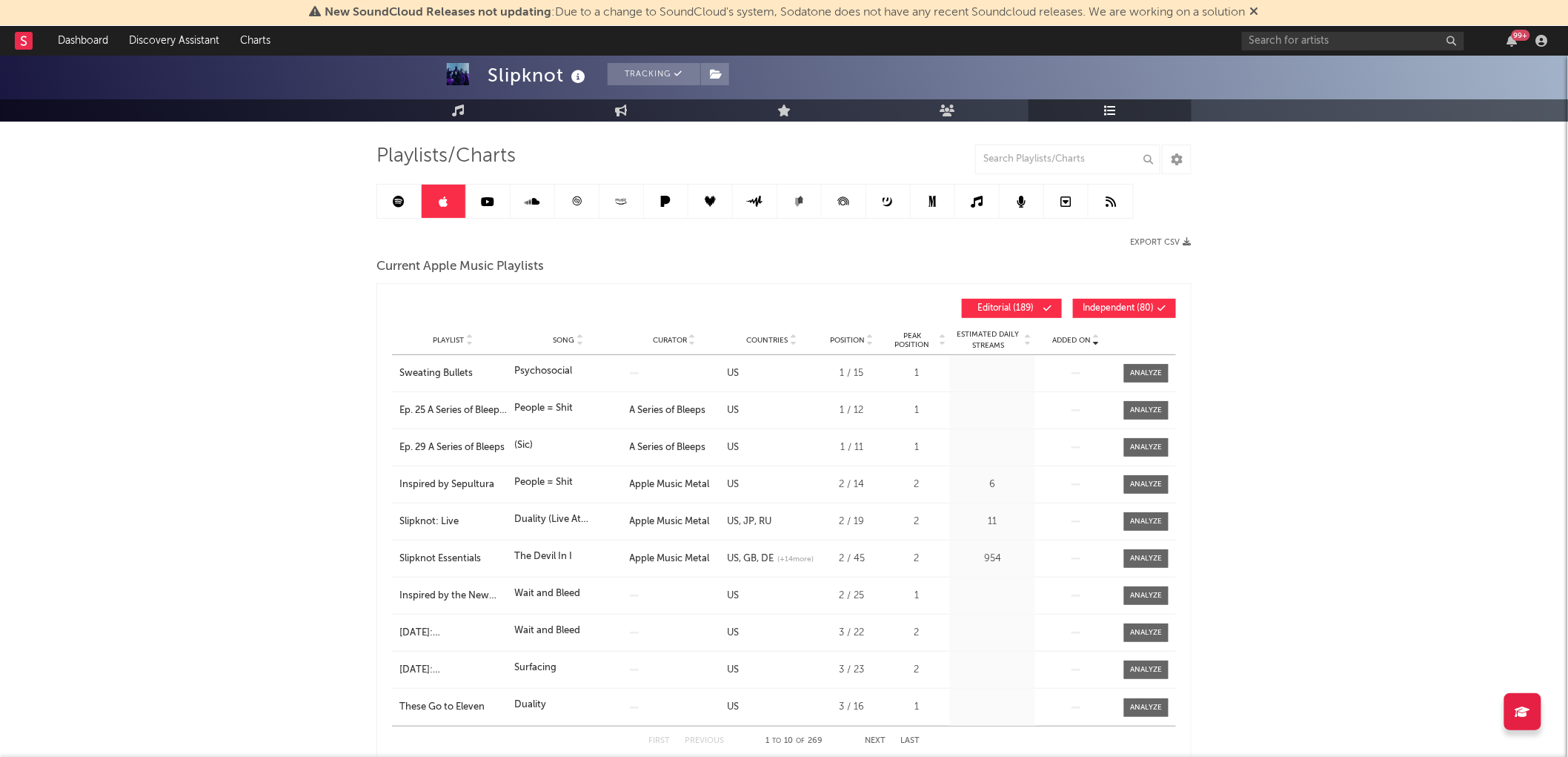
click at [1092, 338] on div at bounding box center [1095, 339] width 9 height 11
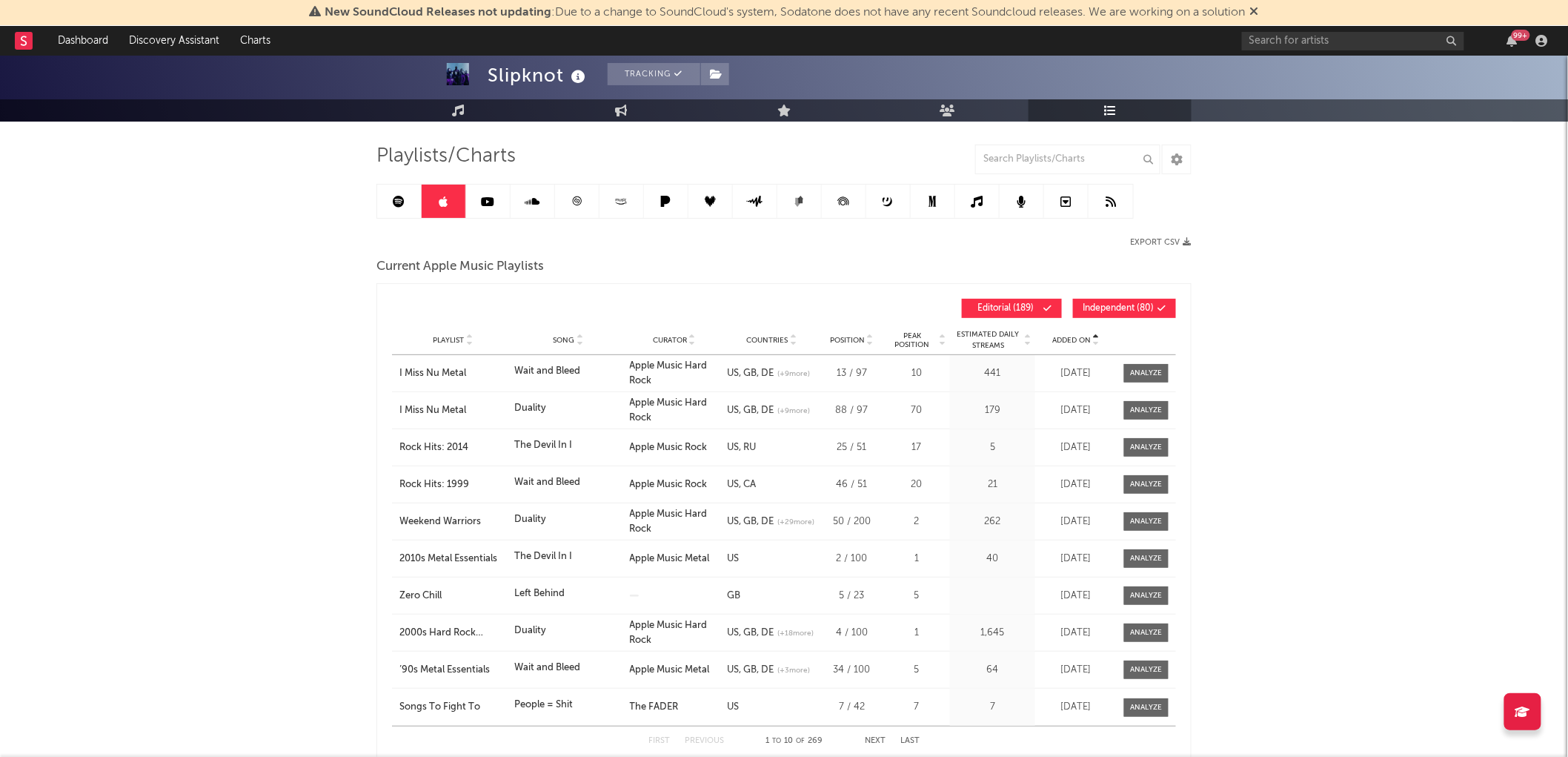
click at [1092, 336] on div at bounding box center [1095, 339] width 9 height 11
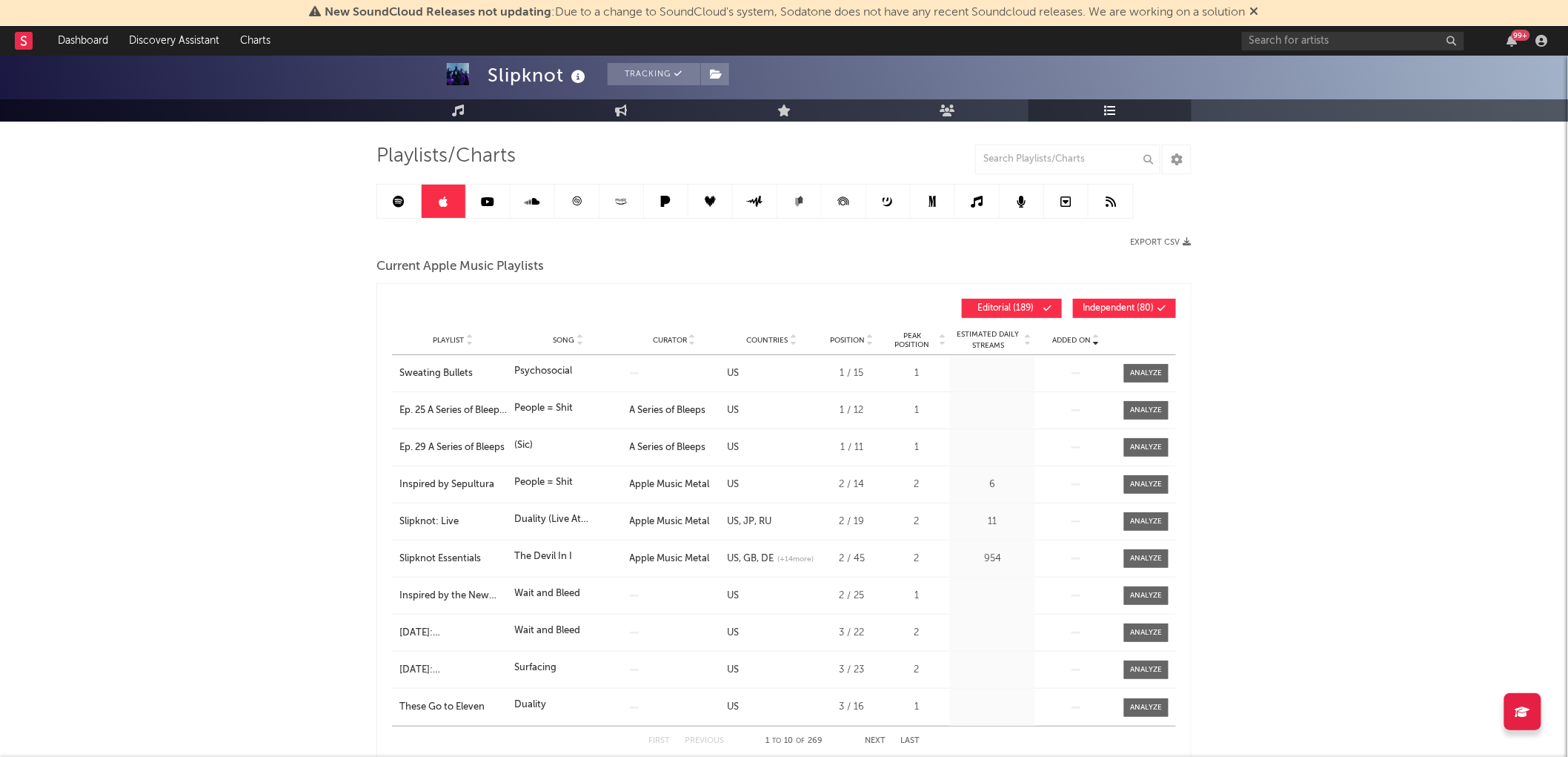
click at [1094, 343] on icon at bounding box center [1096, 343] width 8 height 6
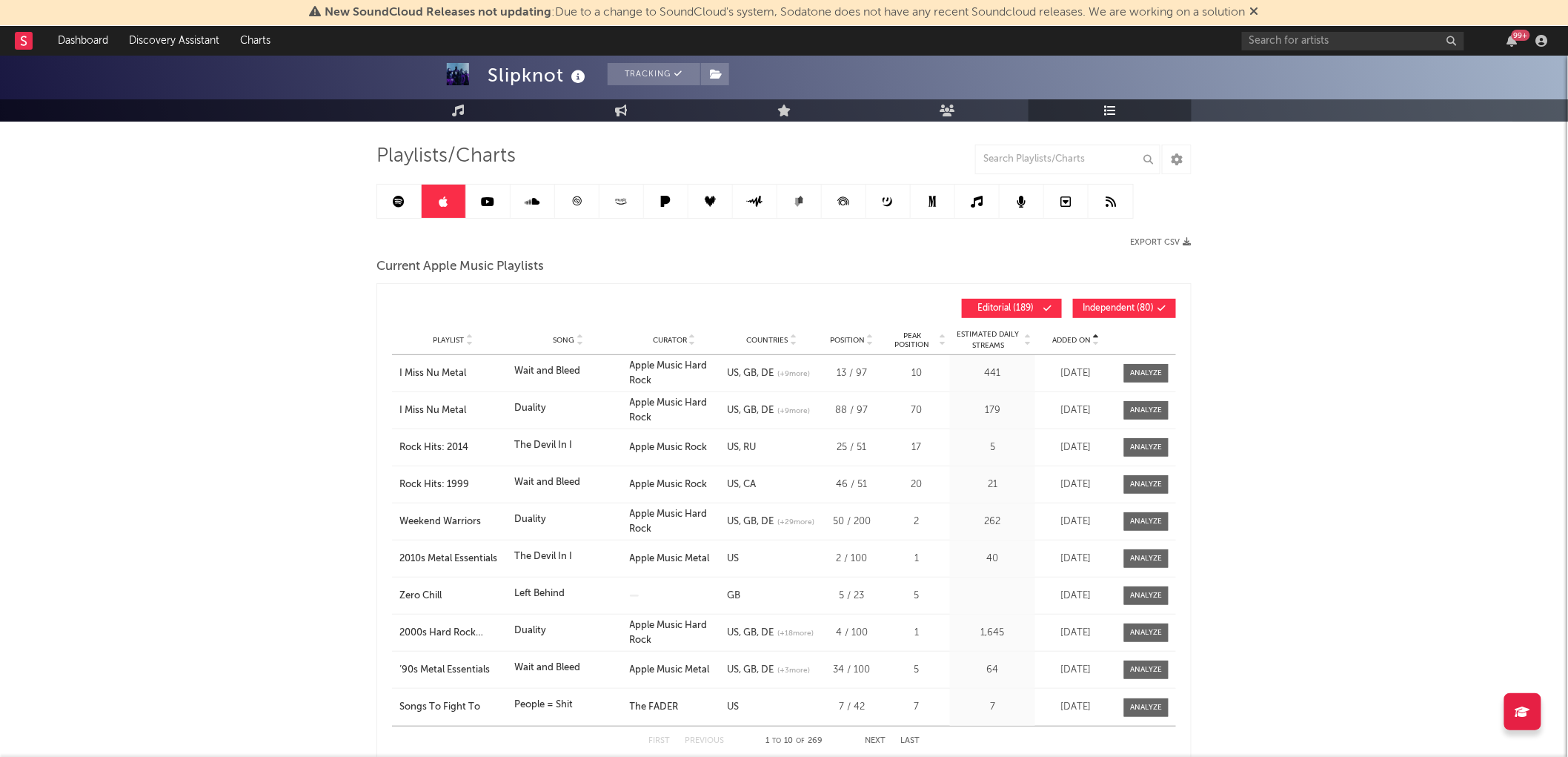
click at [1083, 341] on span "Added On" at bounding box center [1072, 340] width 39 height 9
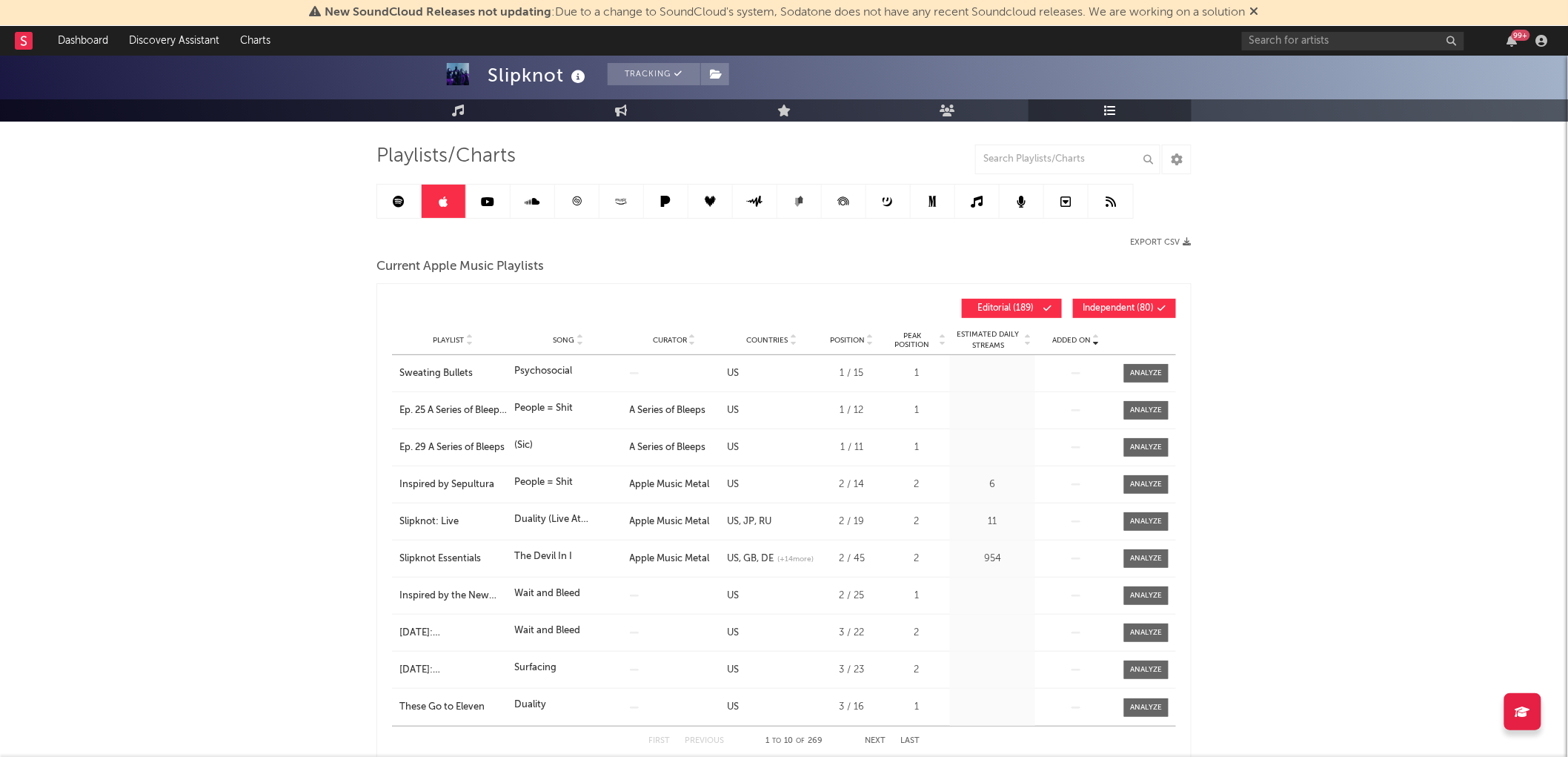
click at [1083, 341] on span "Added On" at bounding box center [1072, 340] width 39 height 9
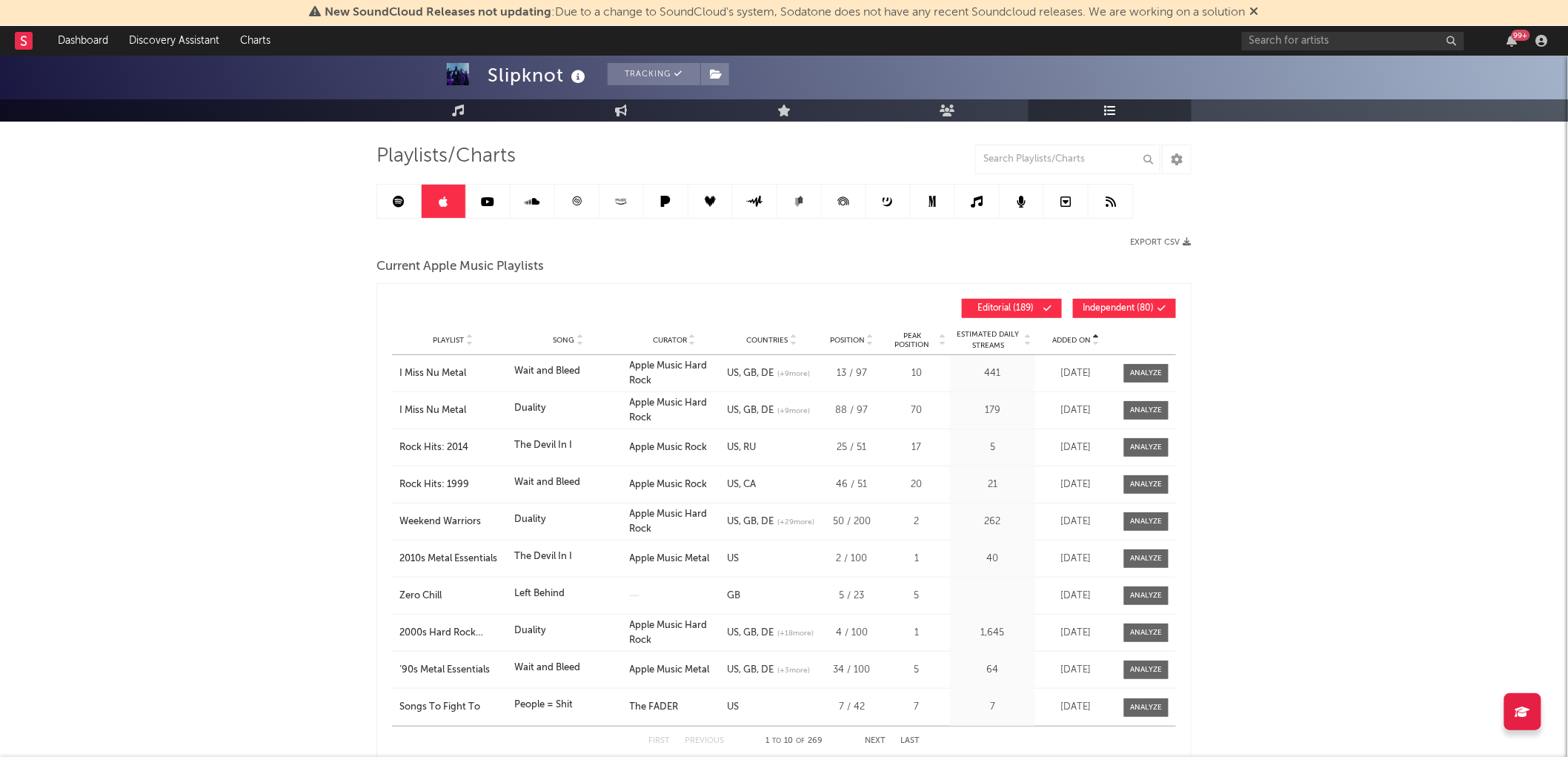
click at [1160, 301] on button "Independent ( 80 )" at bounding box center [1125, 308] width 103 height 19
click at [486, 201] on icon at bounding box center [489, 201] width 14 height 12
